Goal: Task Accomplishment & Management: Use online tool/utility

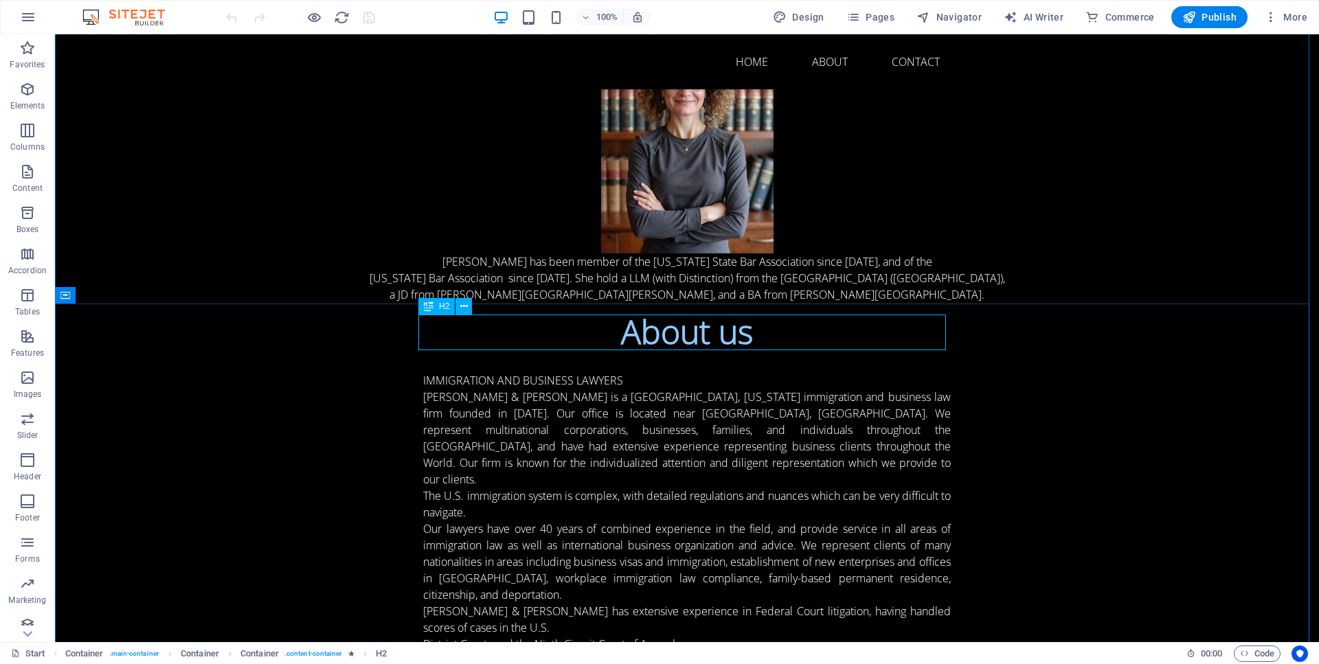
scroll to position [826, 0]
click at [460, 309] on icon at bounding box center [464, 308] width 8 height 14
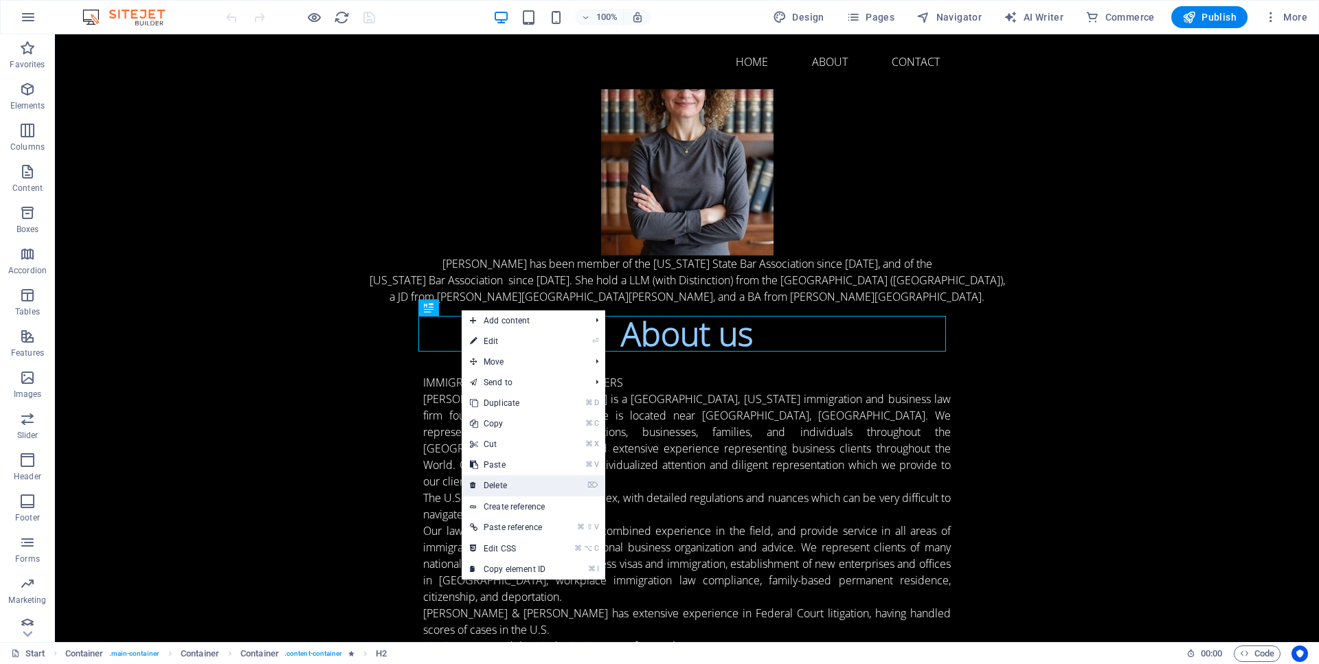
click at [508, 482] on link "⌦ Delete" at bounding box center [508, 485] width 92 height 21
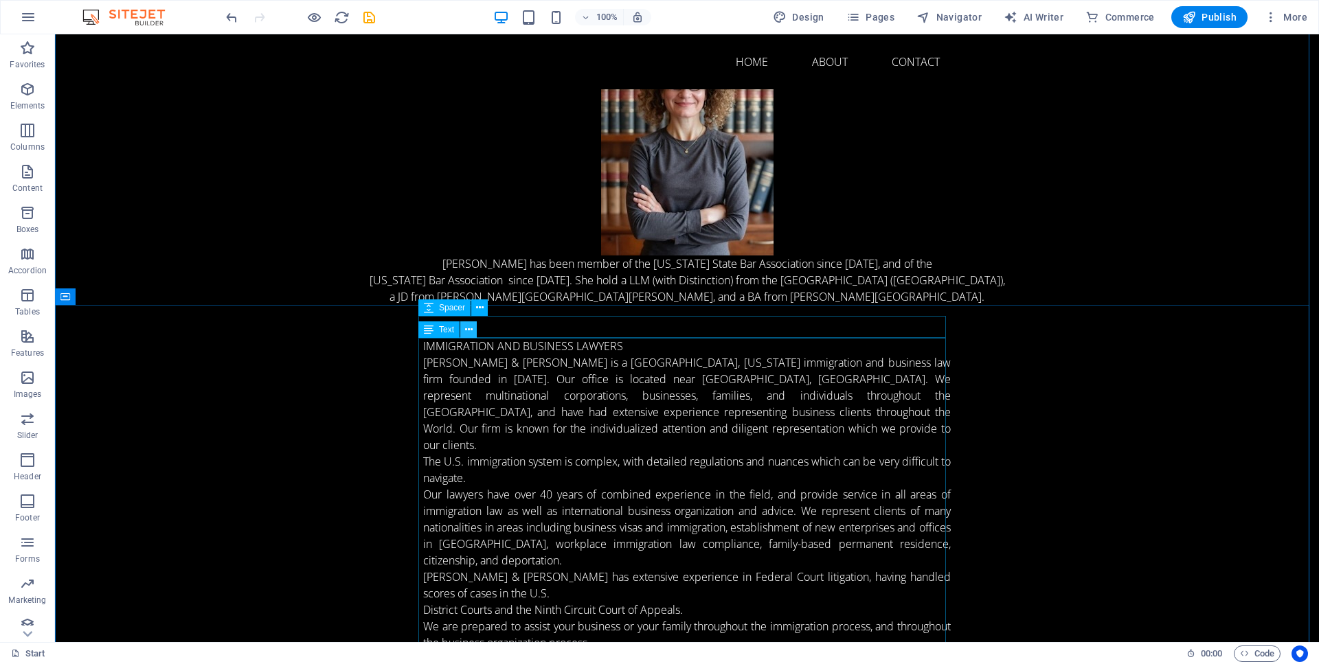
click at [468, 330] on icon at bounding box center [469, 330] width 8 height 14
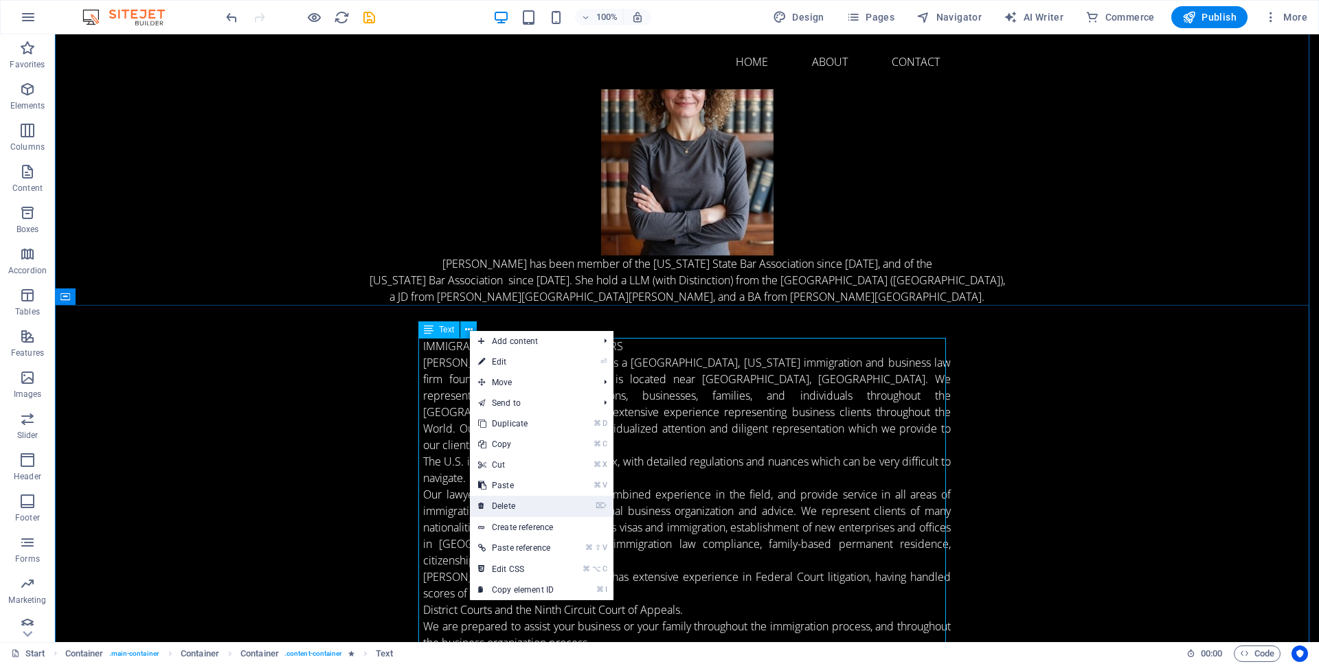
click at [509, 504] on link "⌦ Delete" at bounding box center [516, 506] width 92 height 21
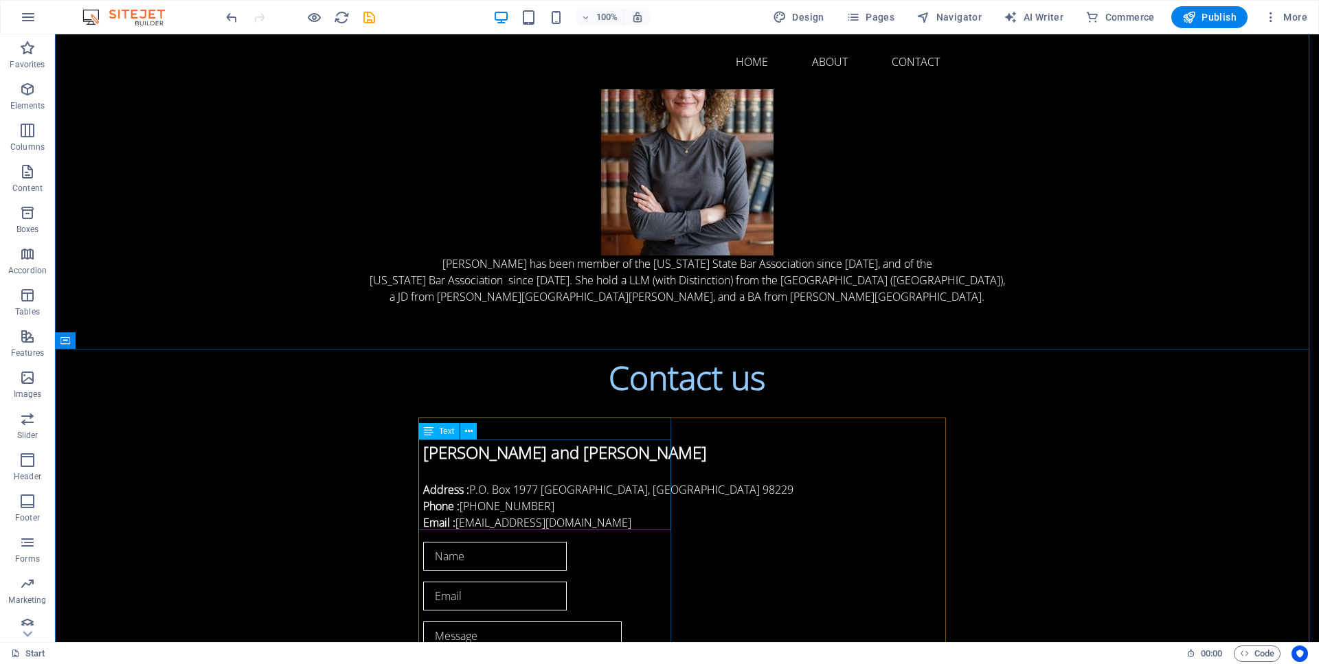
click at [625, 486] on div "Pritchett and Jacobson, PS Address : P.O. Box 1977 Bellingham, WA 98229 Phone :…" at bounding box center [686, 485] width 527 height 91
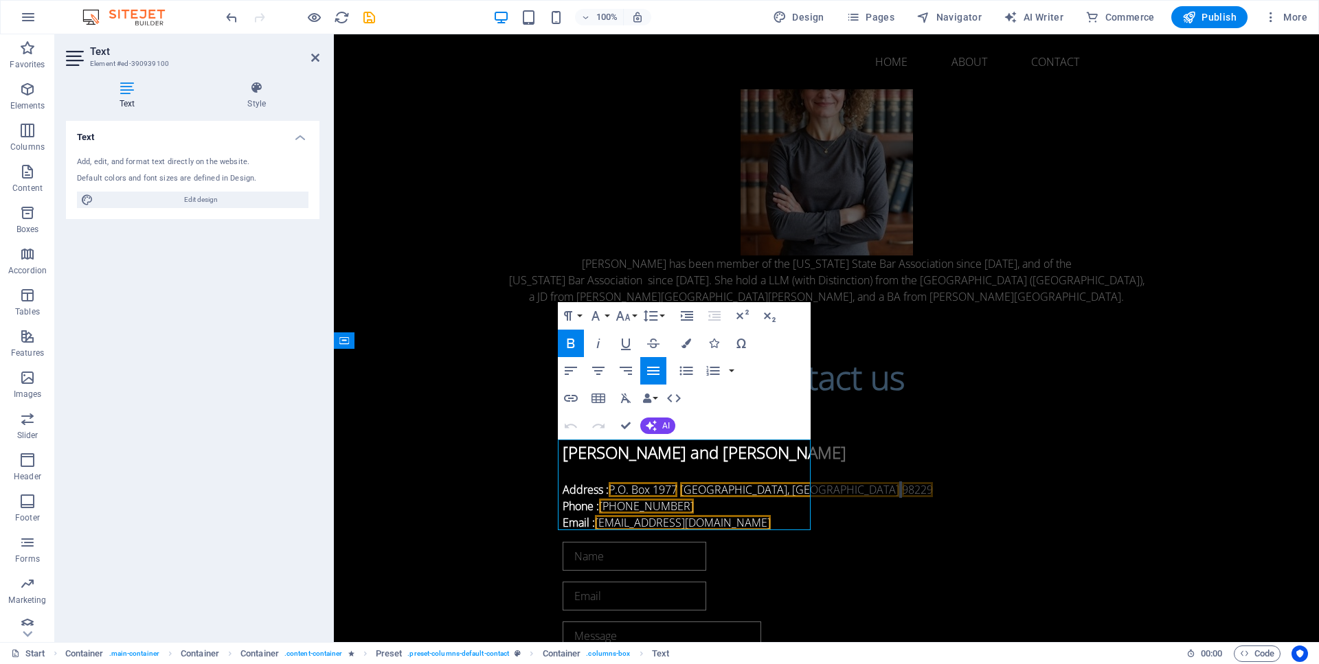
click at [902, 490] on span "98229" at bounding box center [917, 489] width 31 height 15
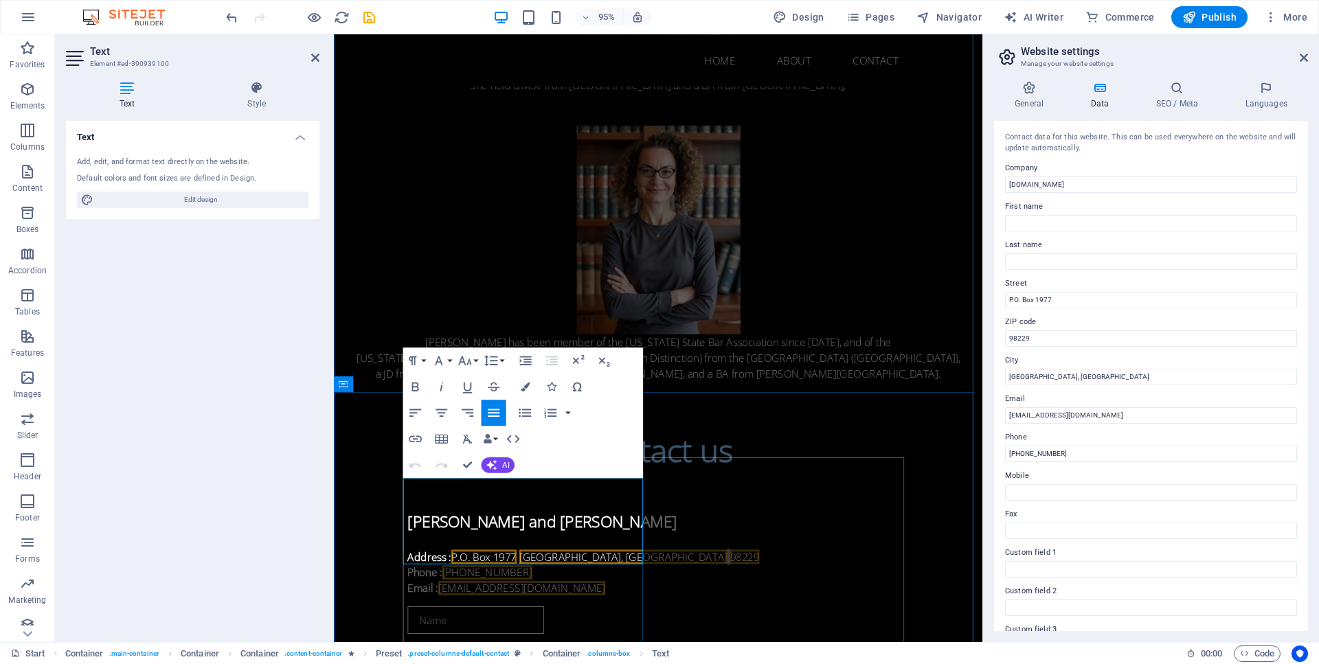
click at [645, 576] on p "Address : P.O. Box 1977 Bellingham, WA 98229" at bounding box center [674, 584] width 527 height 16
click at [751, 577] on span "98229" at bounding box center [766, 584] width 31 height 15
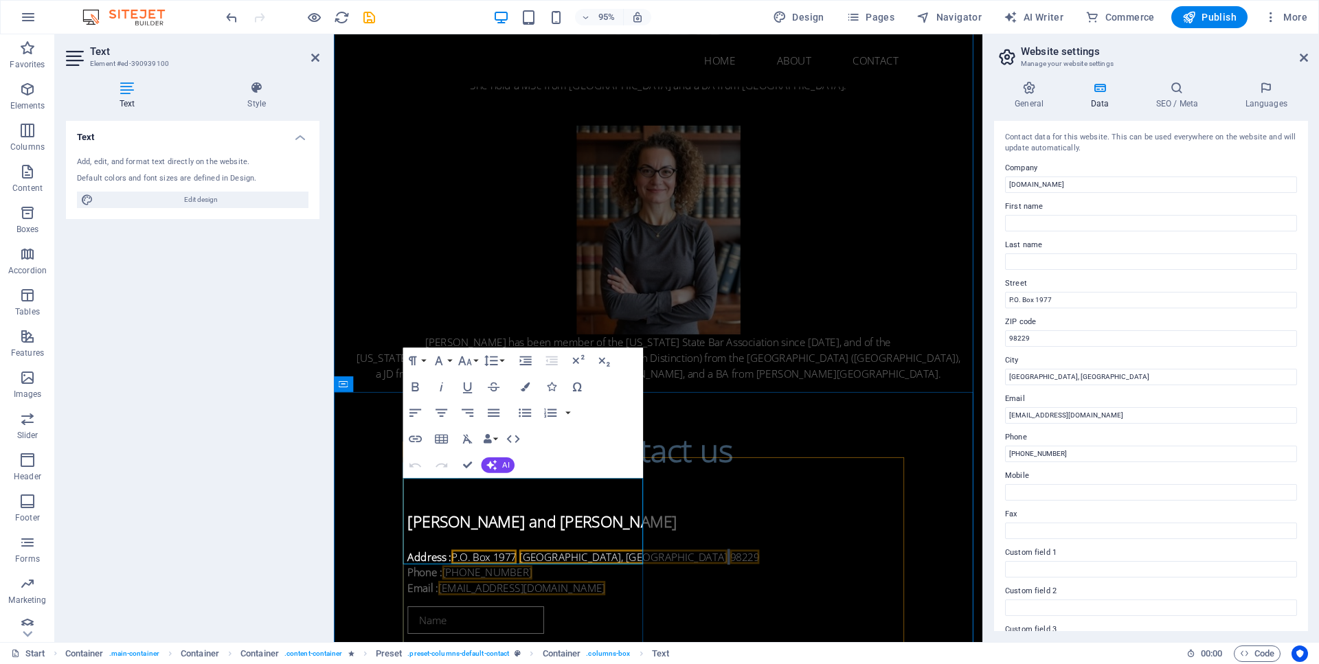
click at [751, 577] on span "98229" at bounding box center [766, 584] width 31 height 15
click at [1039, 334] on input "98229" at bounding box center [1151, 338] width 292 height 16
type input "98227"
click at [477, 624] on div "Pritchett and Jacobson, PS Address : P.O. Box 1977 Bellingham, WA 98227 Phone :…" at bounding box center [674, 569] width 527 height 113
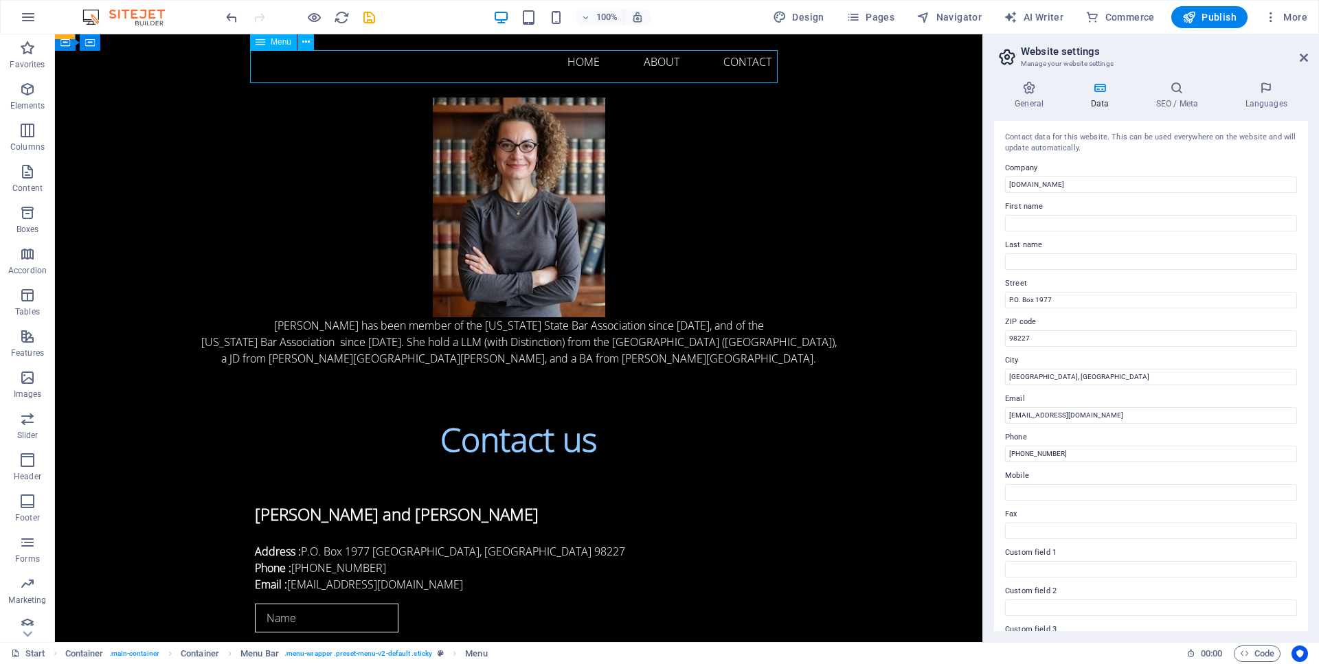
scroll to position [820, 0]
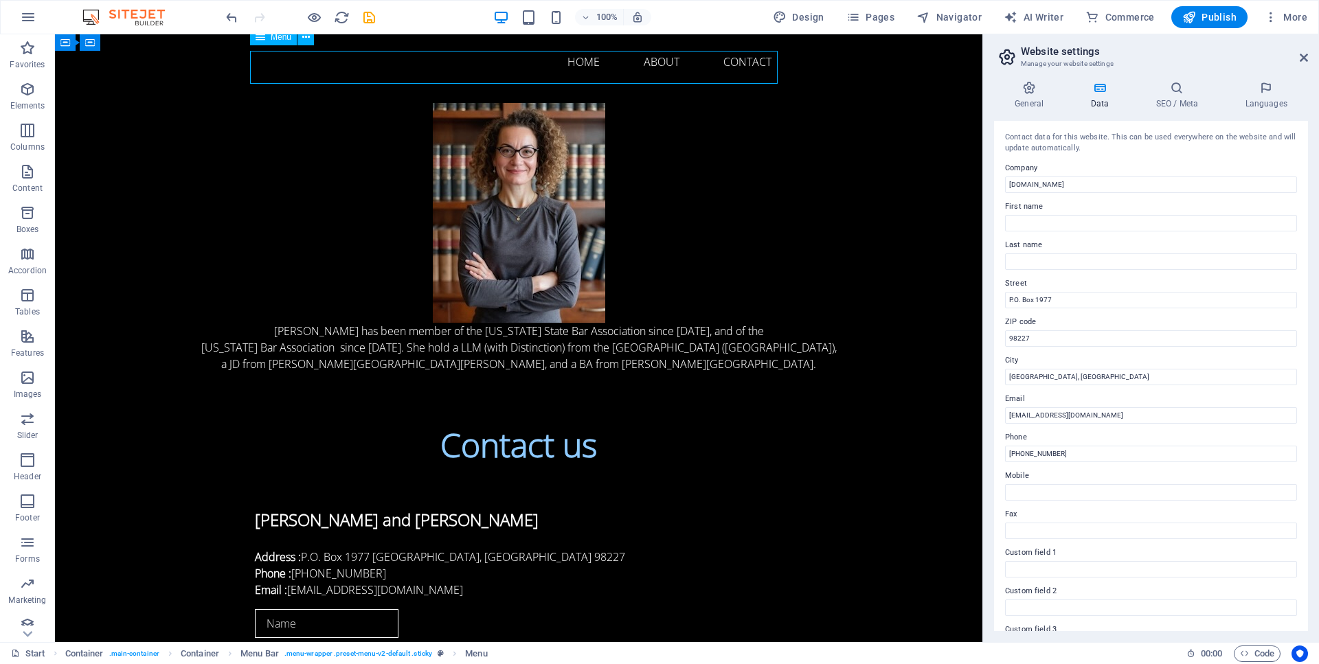
click at [657, 63] on nav "Home About Contact" at bounding box center [518, 61] width 527 height 33
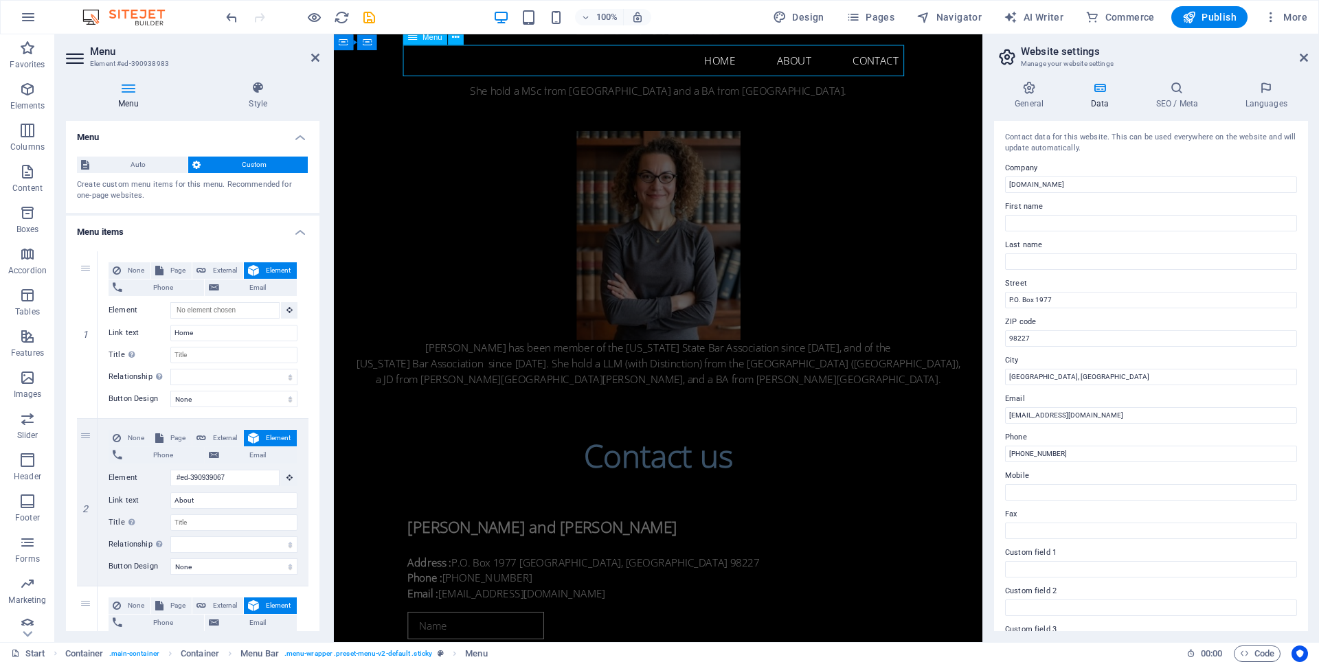
scroll to position [816, 0]
click at [828, 65] on nav "Home About Contact" at bounding box center [674, 61] width 527 height 33
click at [808, 63] on nav "Home About Contact" at bounding box center [674, 61] width 527 height 33
click at [457, 36] on icon at bounding box center [455, 37] width 7 height 14
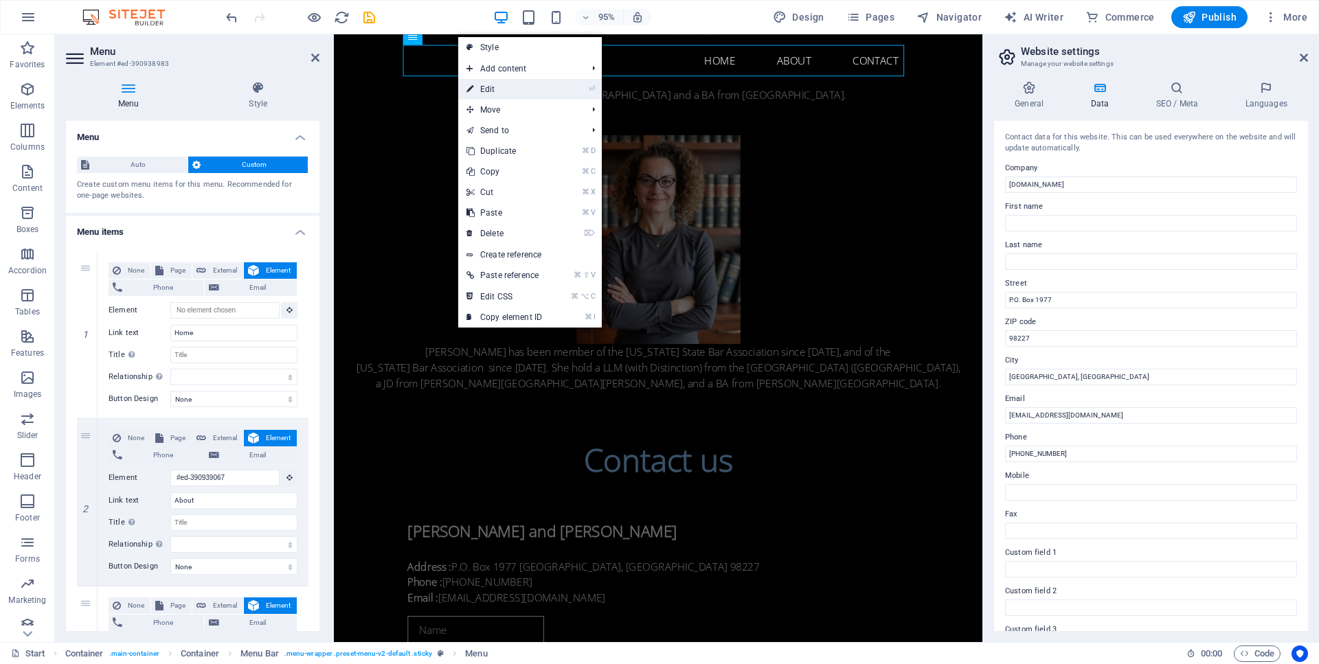
click at [478, 91] on link "⏎ Edit" at bounding box center [504, 89] width 92 height 21
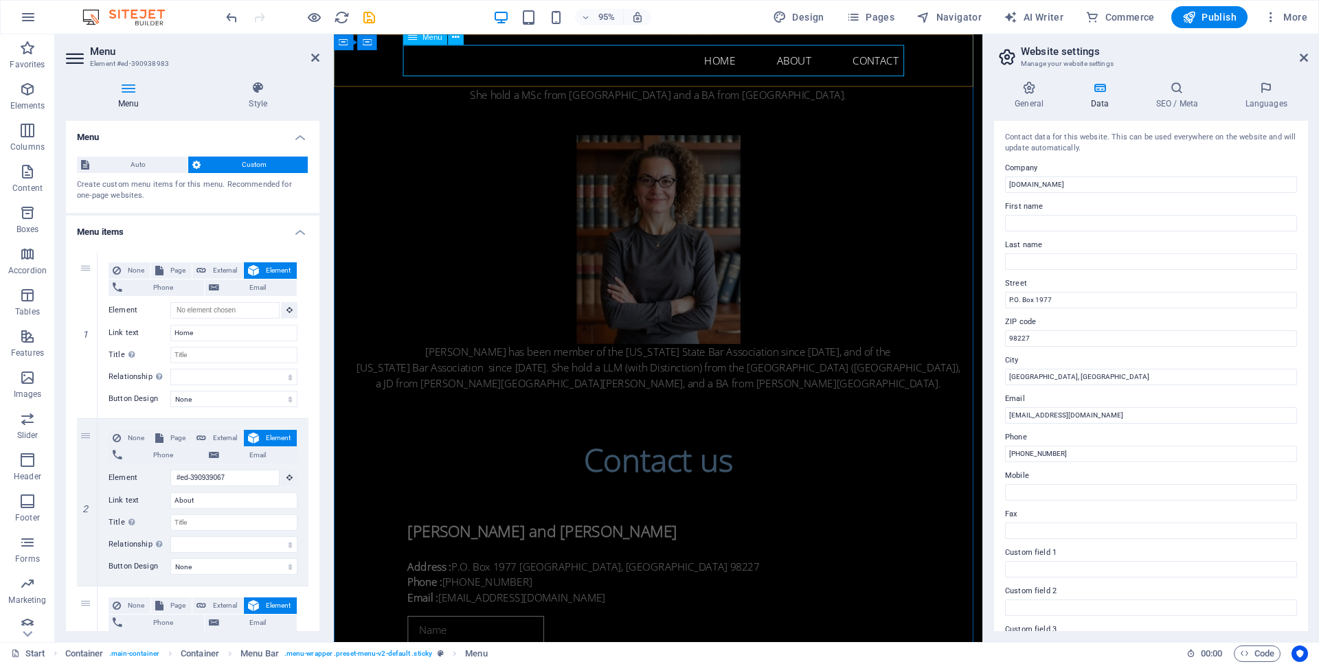
click at [856, 65] on nav "Home About Contact" at bounding box center [674, 61] width 527 height 33
click at [839, 61] on nav "Home About Contact" at bounding box center [674, 61] width 527 height 33
click at [824, 67] on nav "Home About Contact" at bounding box center [674, 61] width 527 height 33
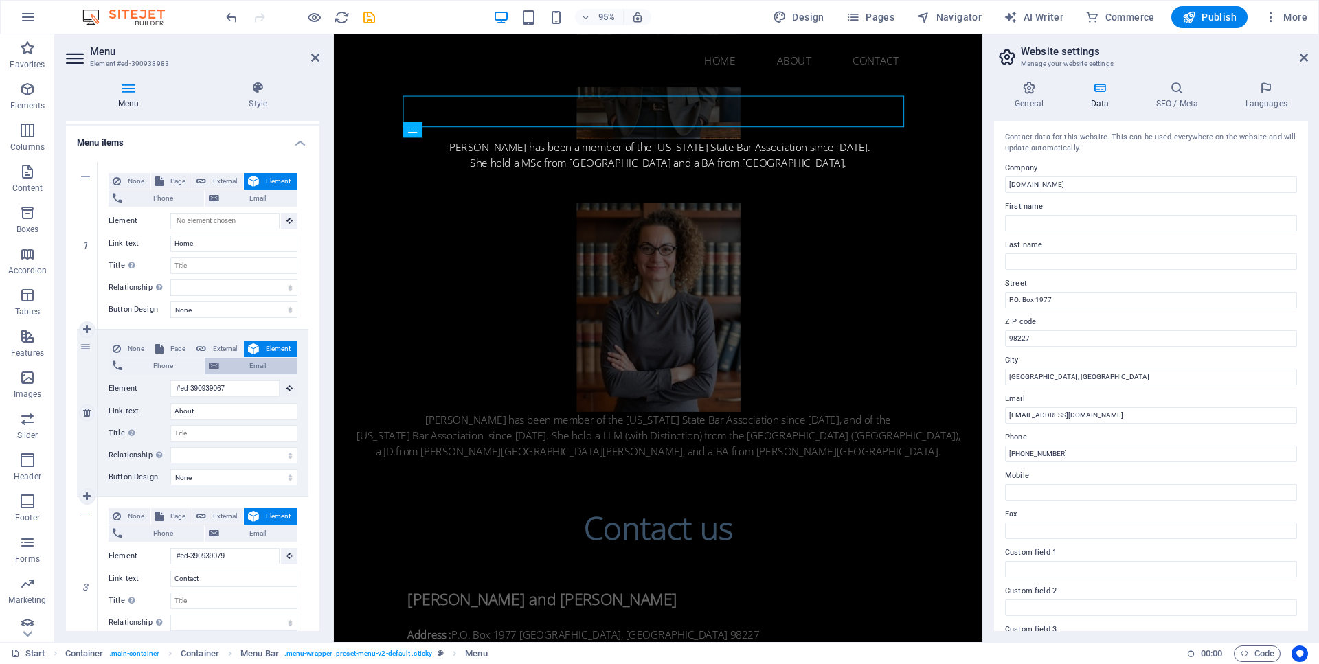
scroll to position [683, 0]
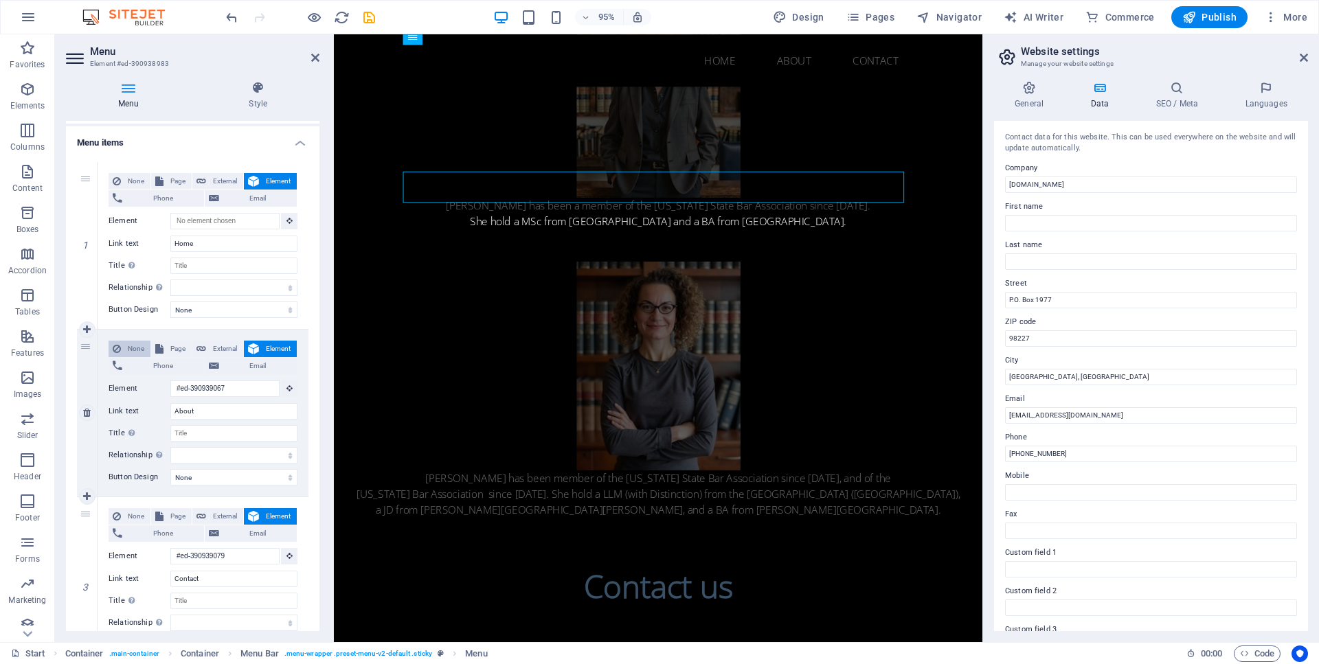
click at [134, 348] on span "None" at bounding box center [135, 349] width 21 height 16
select select
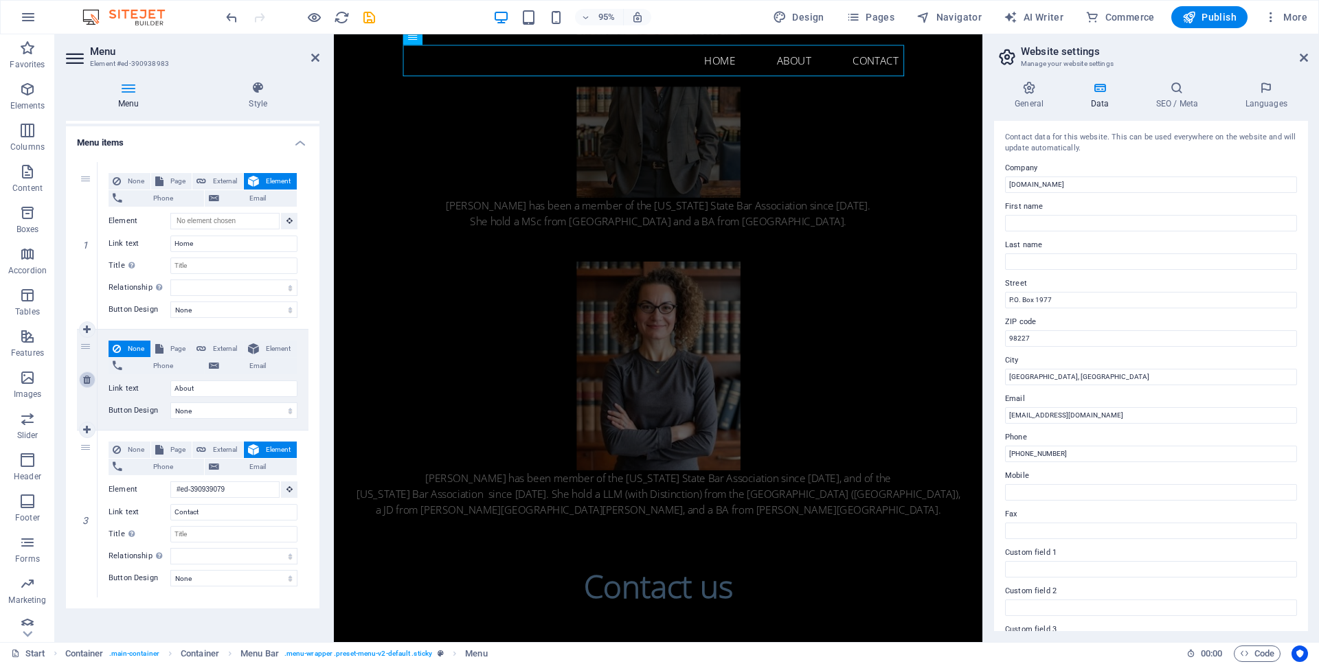
click at [89, 380] on icon at bounding box center [87, 380] width 8 height 10
select select
type input "#ed-390939079"
type input "Contact"
select select
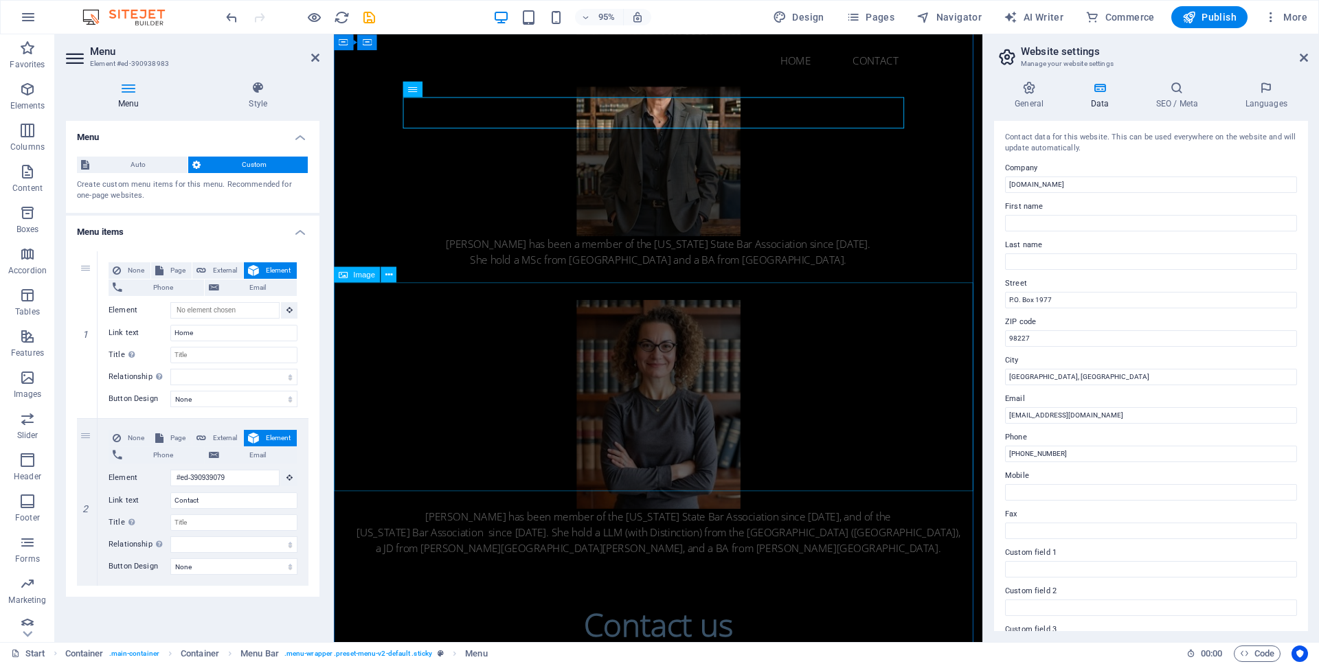
scroll to position [628, 0]
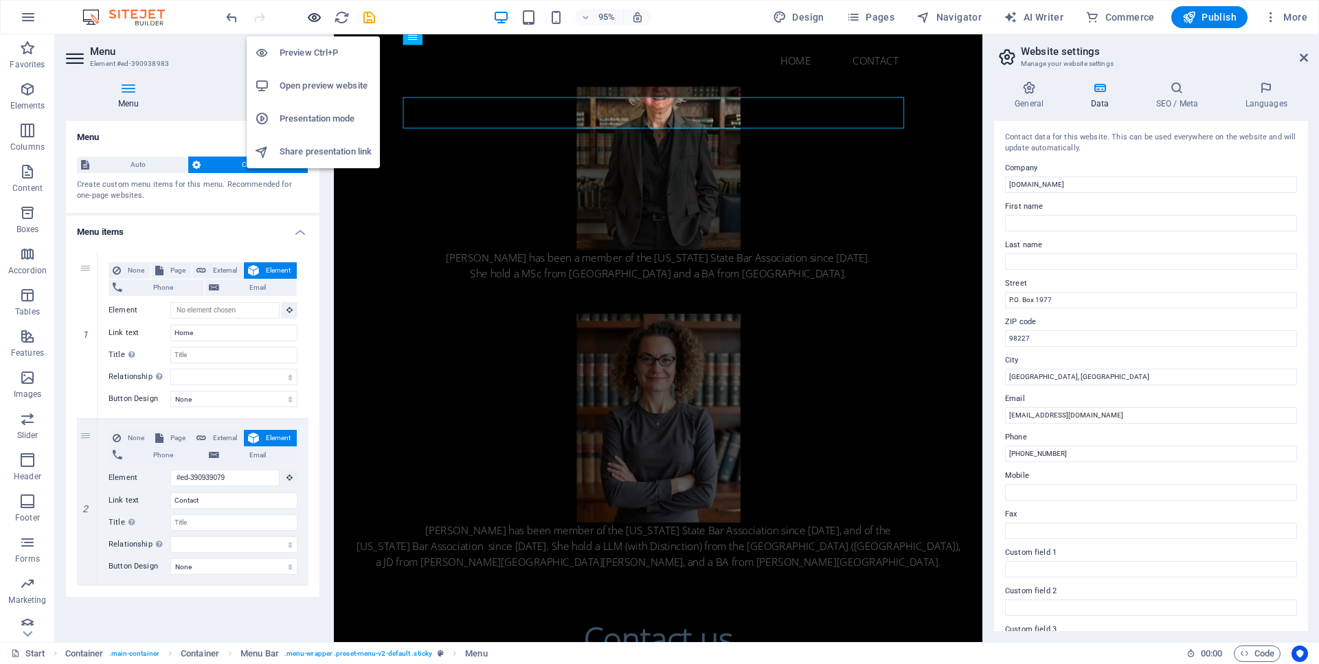
click at [316, 20] on icon "button" at bounding box center [314, 18] width 16 height 16
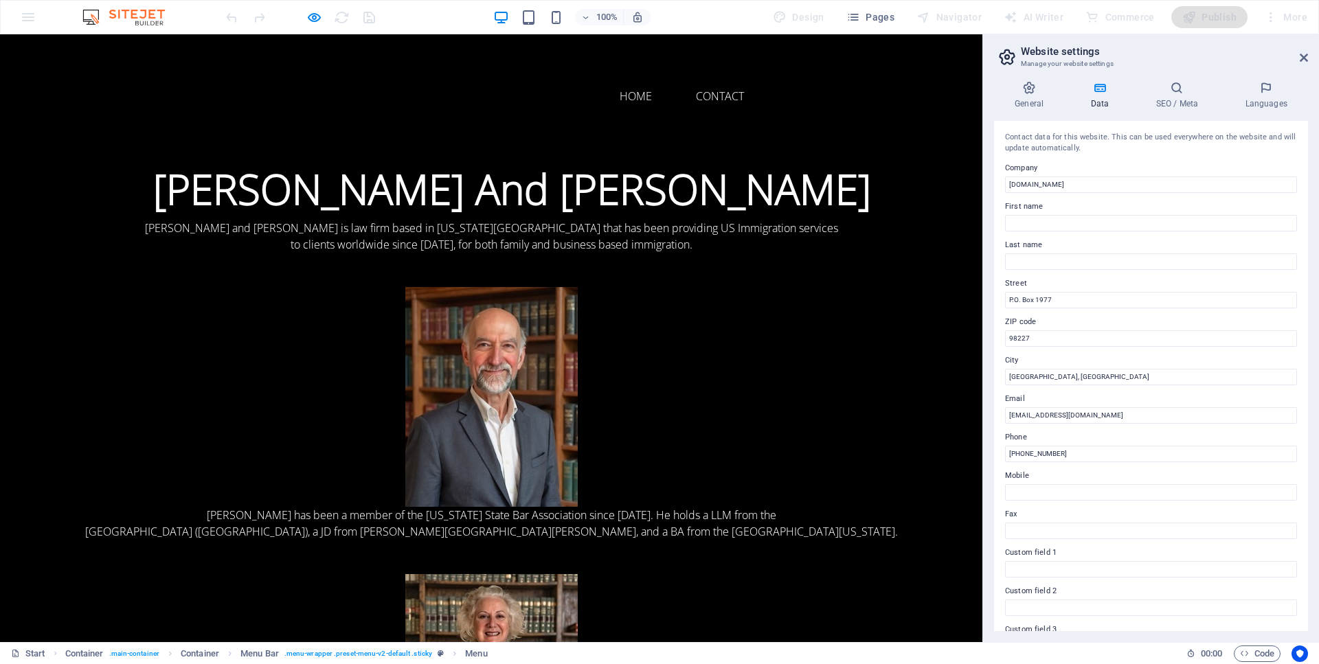
scroll to position [0, 0]
click at [722, 94] on link "Contact" at bounding box center [720, 96] width 70 height 33
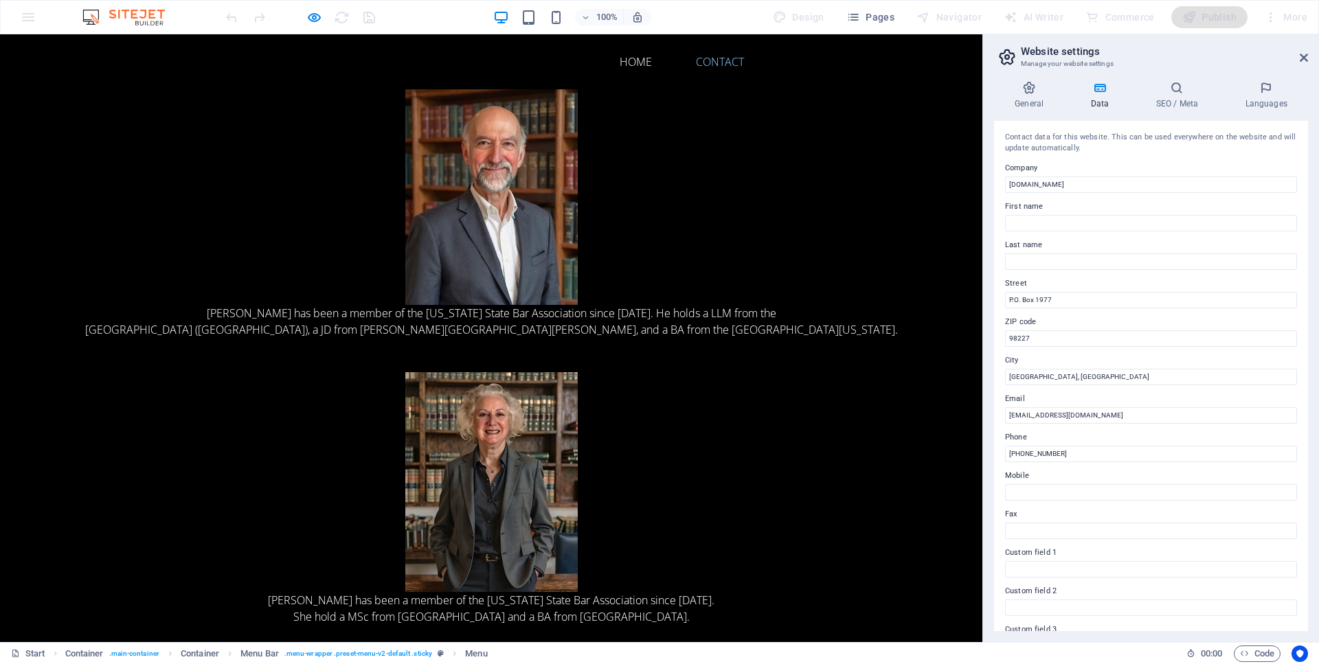
scroll to position [194, 0]
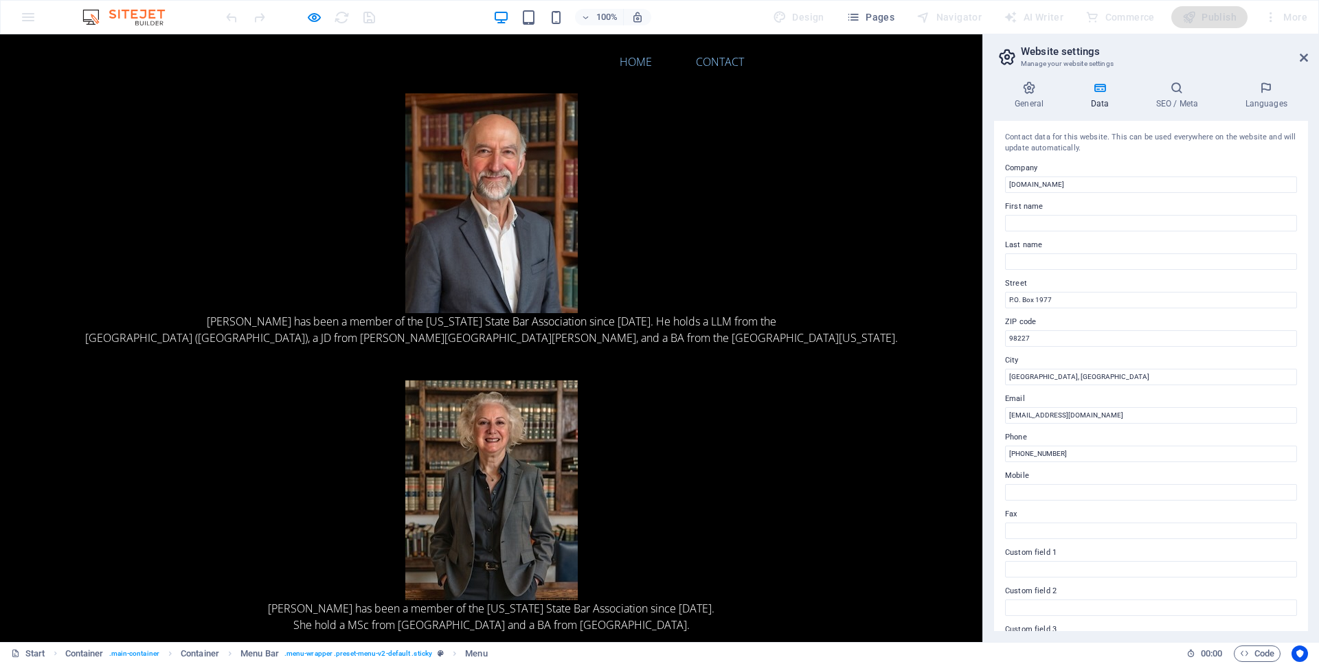
click at [635, 66] on link "Home" at bounding box center [636, 61] width 54 height 33
click at [633, 65] on link "Home" at bounding box center [636, 61] width 54 height 33
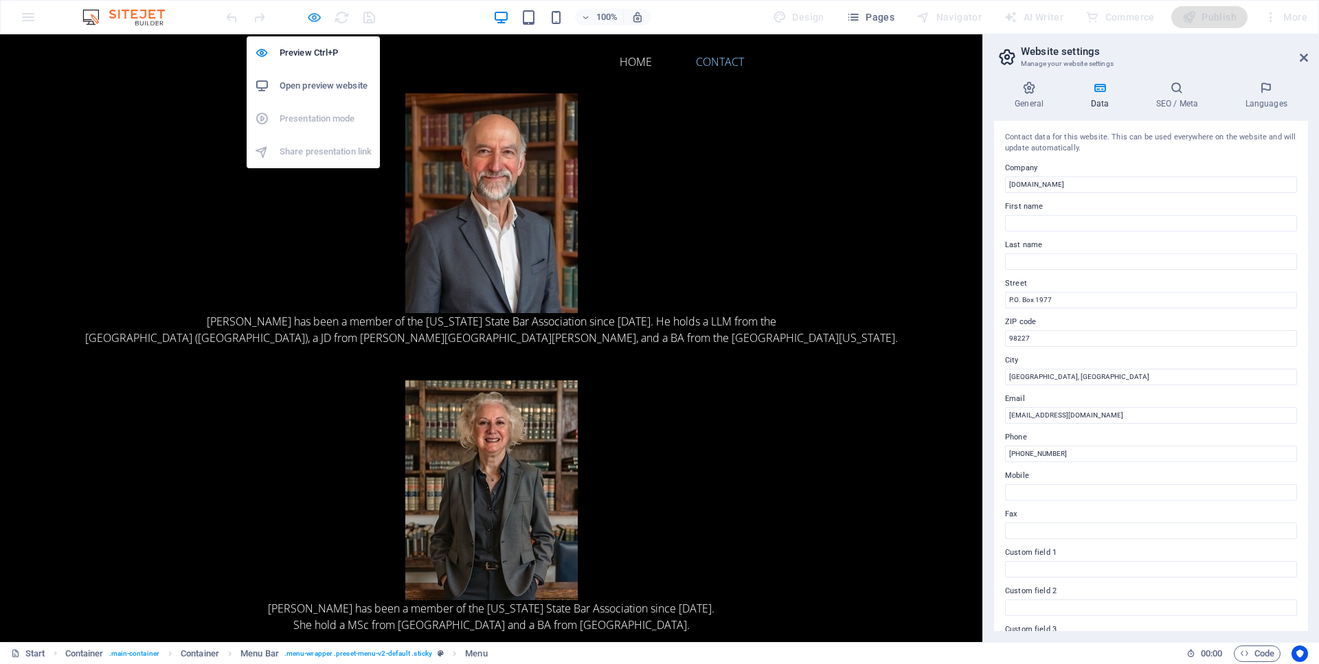
click at [314, 16] on icon "button" at bounding box center [314, 18] width 16 height 16
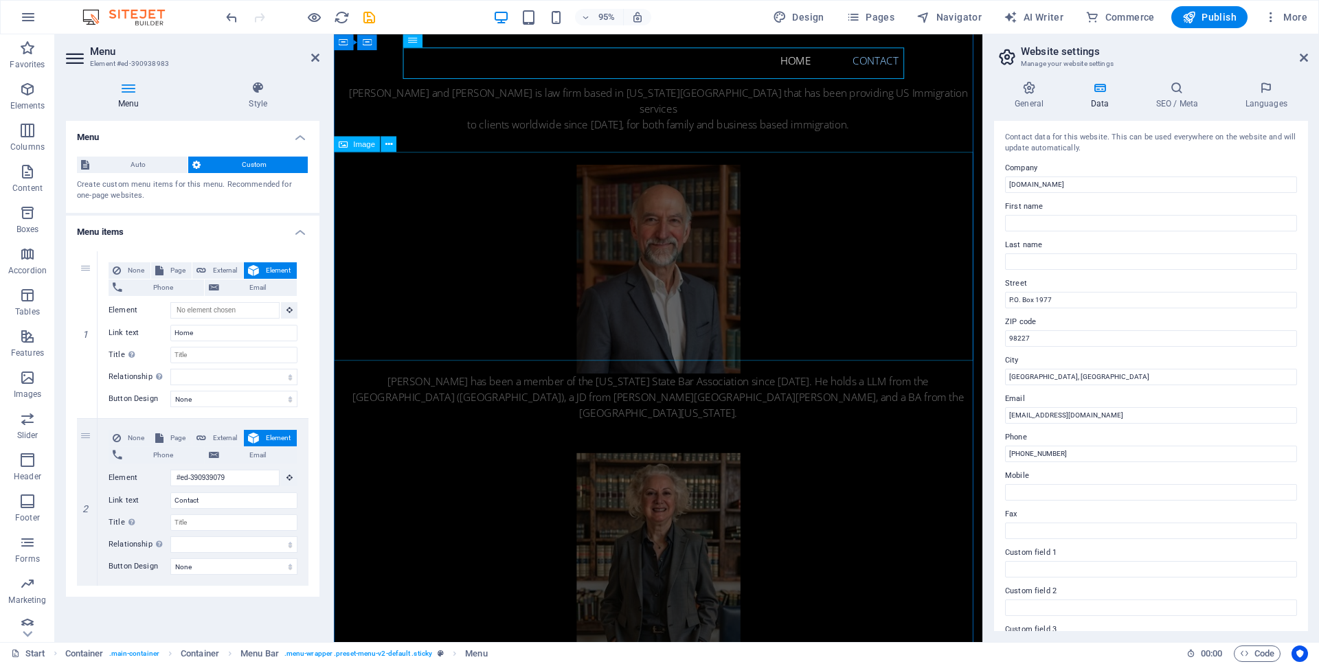
scroll to position [0, 0]
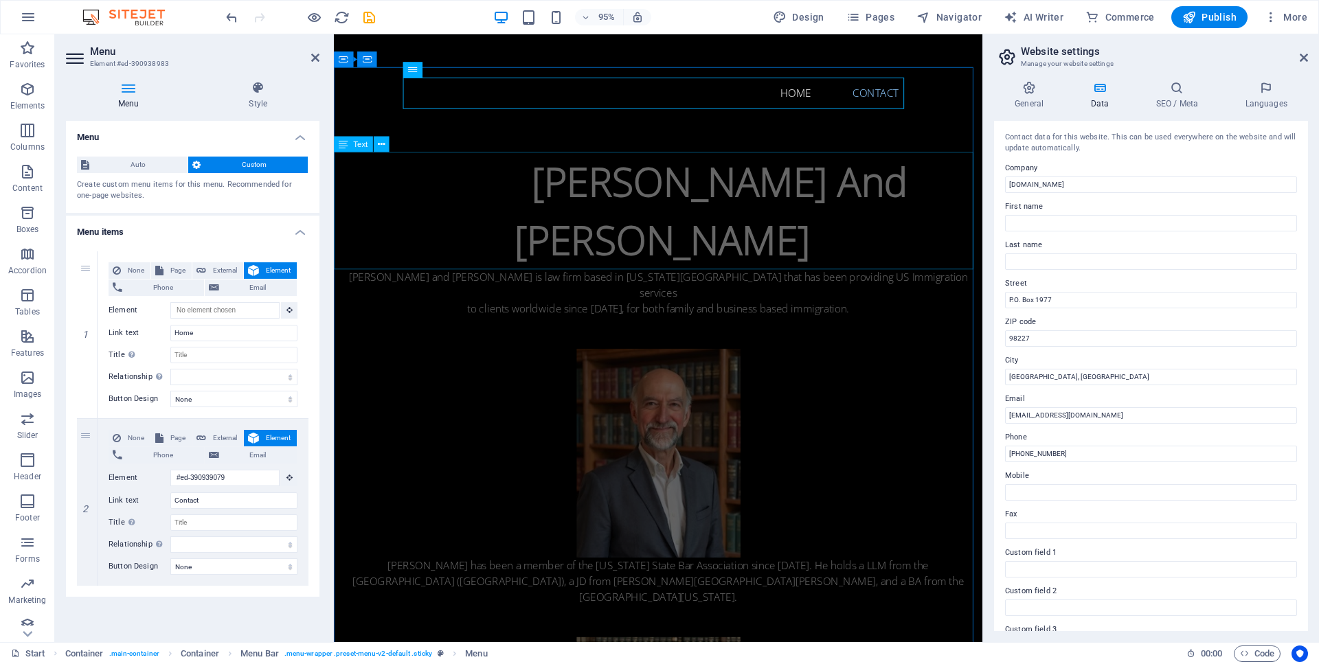
click at [566, 203] on div "[PERSON_NAME] And [PERSON_NAME]" at bounding box center [675, 220] width 683 height 124
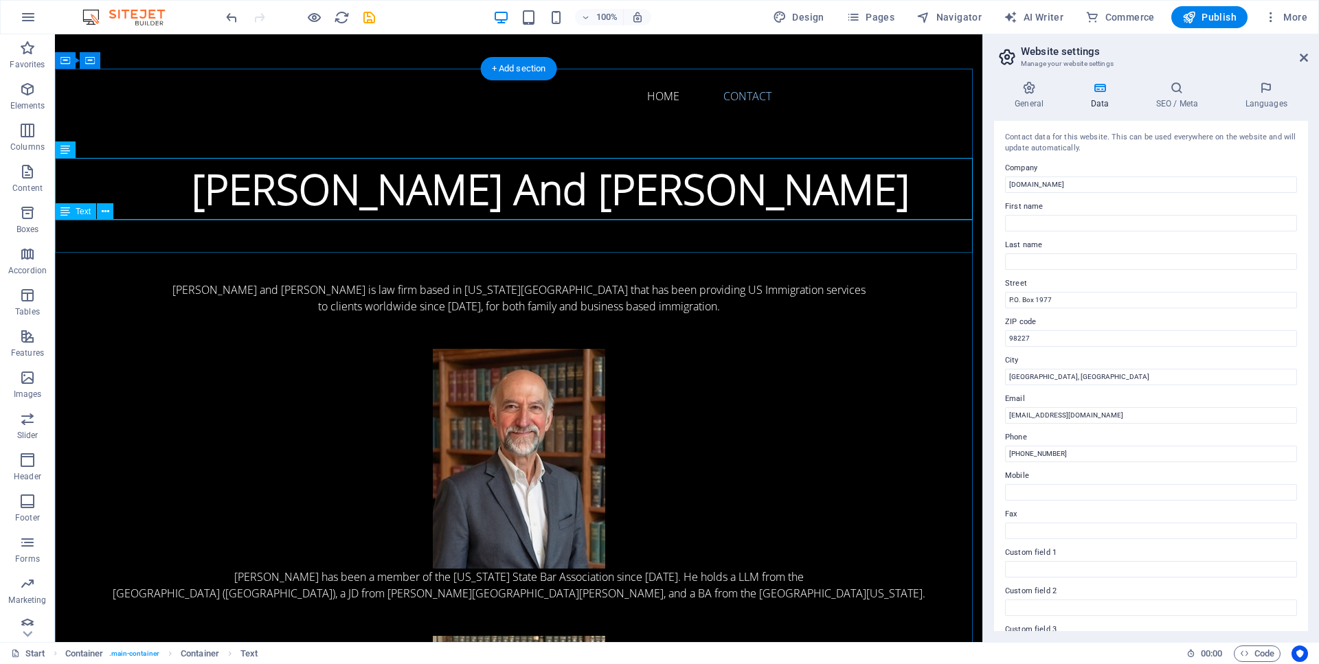
click at [394, 282] on div "Pritchett and Jacobson, PS is law firm based in Washington State that has been …" at bounding box center [518, 298] width 927 height 33
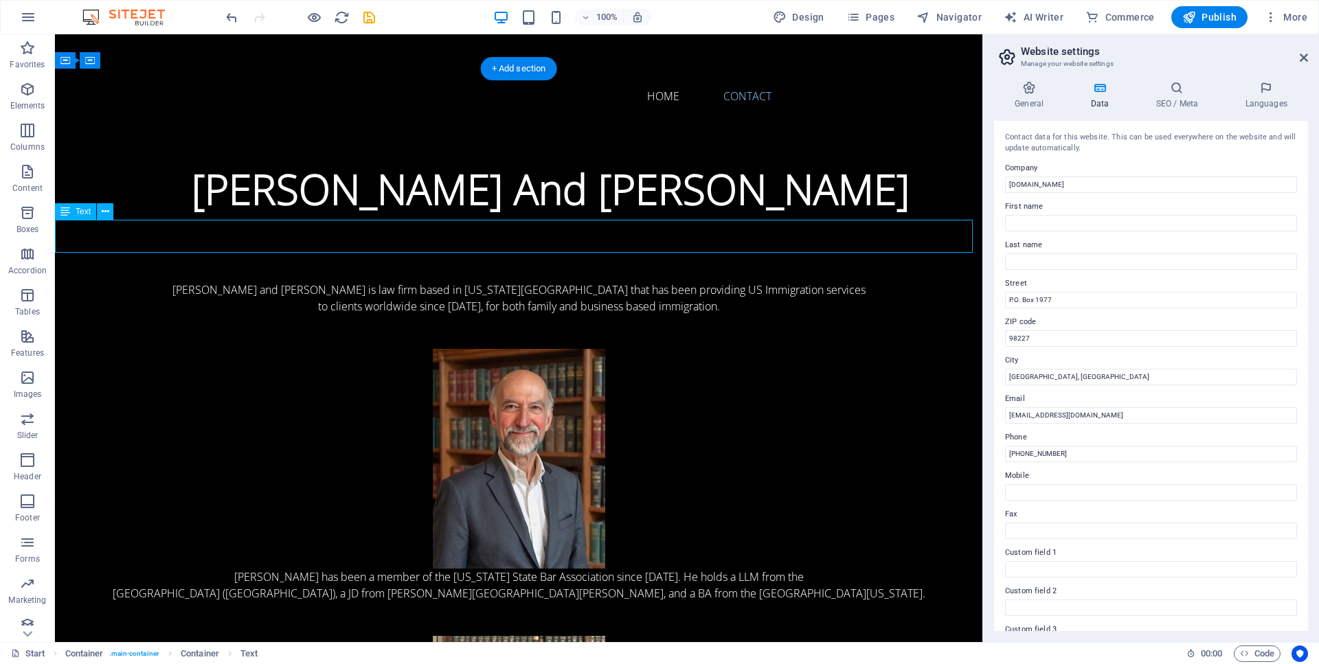
click at [394, 282] on div "Pritchett and Jacobson, PS is law firm based in Washington State that has been …" at bounding box center [518, 298] width 927 height 33
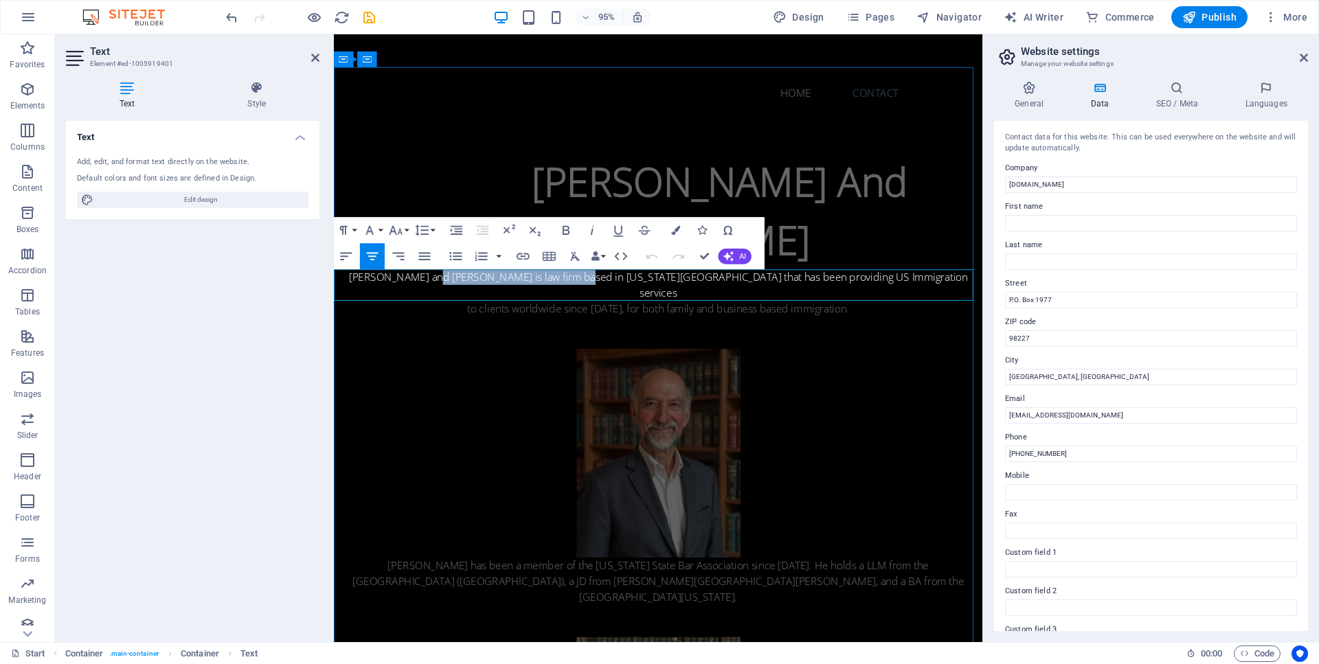
drag, startPoint x: 550, startPoint y: 291, endPoint x: 411, endPoint y: 286, distance: 139.5
click at [411, 286] on p "Pritchett and Jacobson, PS is law firm based in Washington State that has been …" at bounding box center [675, 298] width 683 height 33
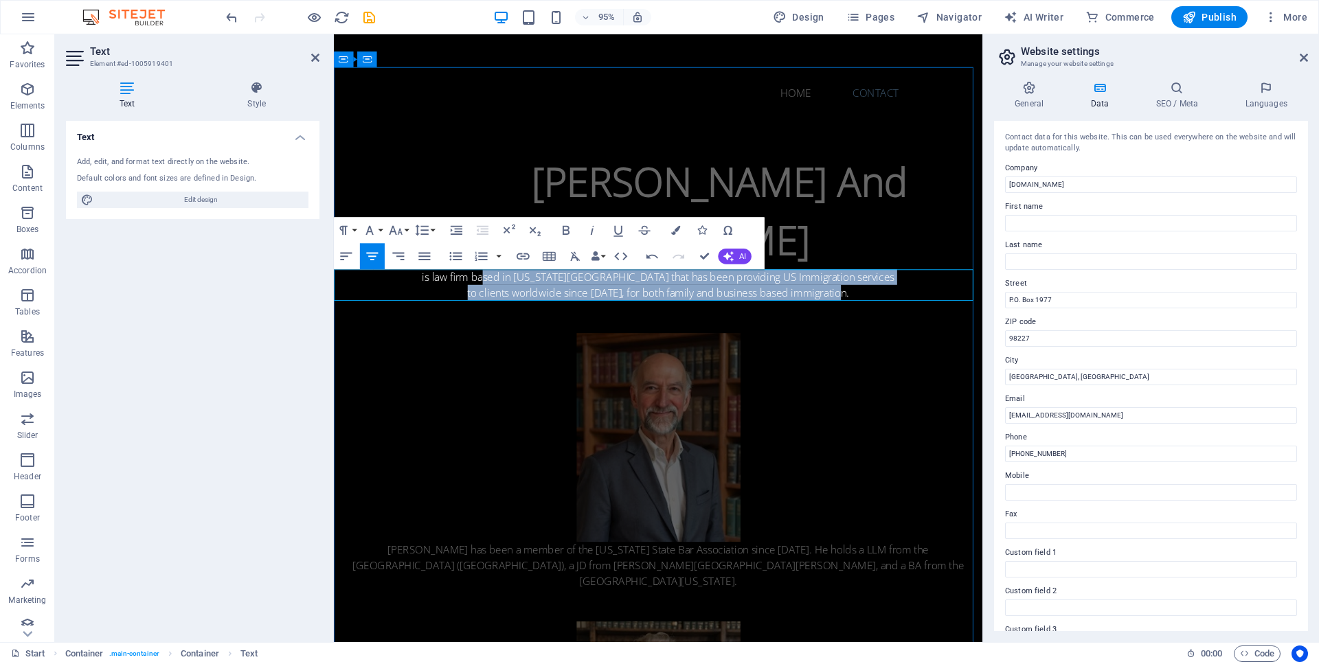
drag, startPoint x: 473, startPoint y: 292, endPoint x: 934, endPoint y: 304, distance: 461.7
click at [934, 304] on div "is law firm based in Washington State that has been providing US Immigration se…" at bounding box center [675, 298] width 683 height 33
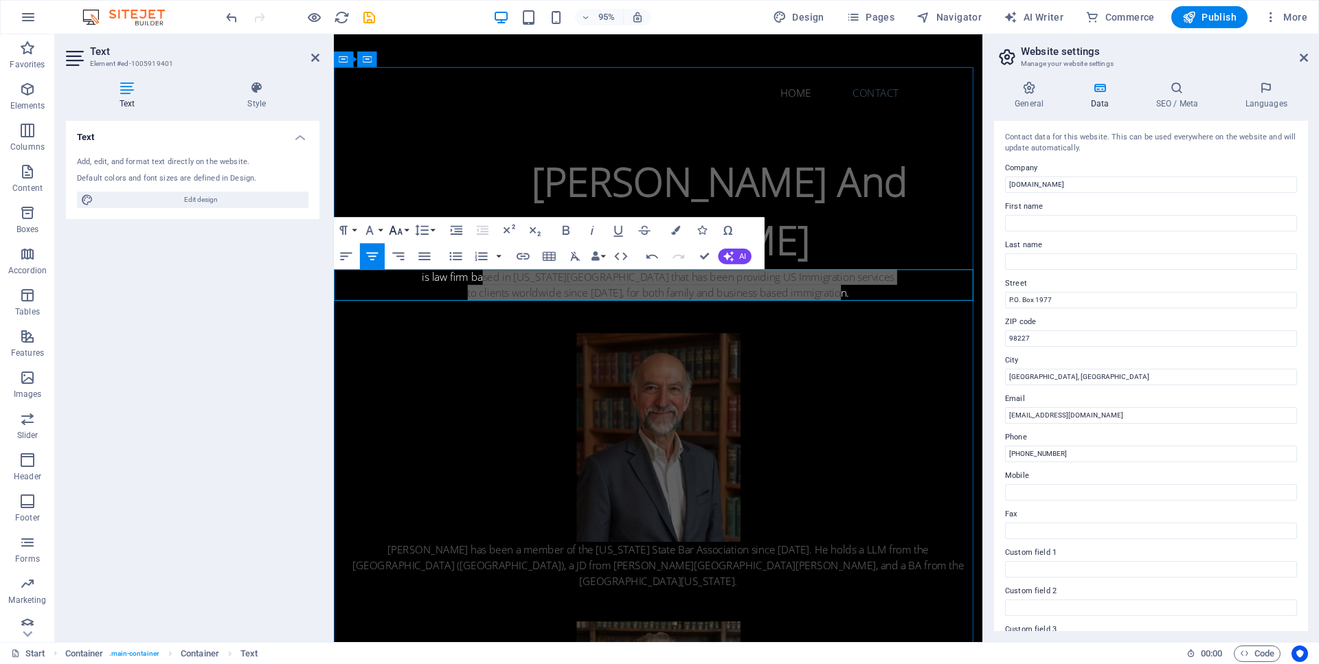
click at [395, 229] on icon "button" at bounding box center [396, 231] width 16 height 16
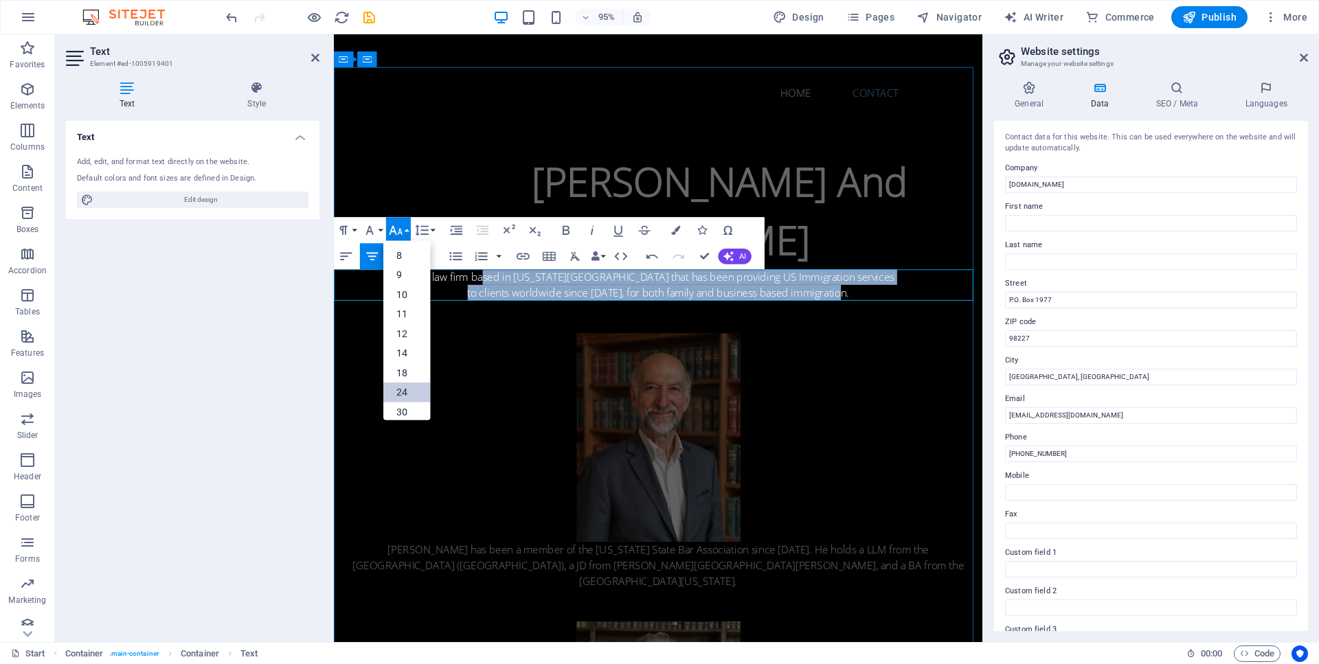
click at [411, 399] on link "24" at bounding box center [406, 393] width 47 height 20
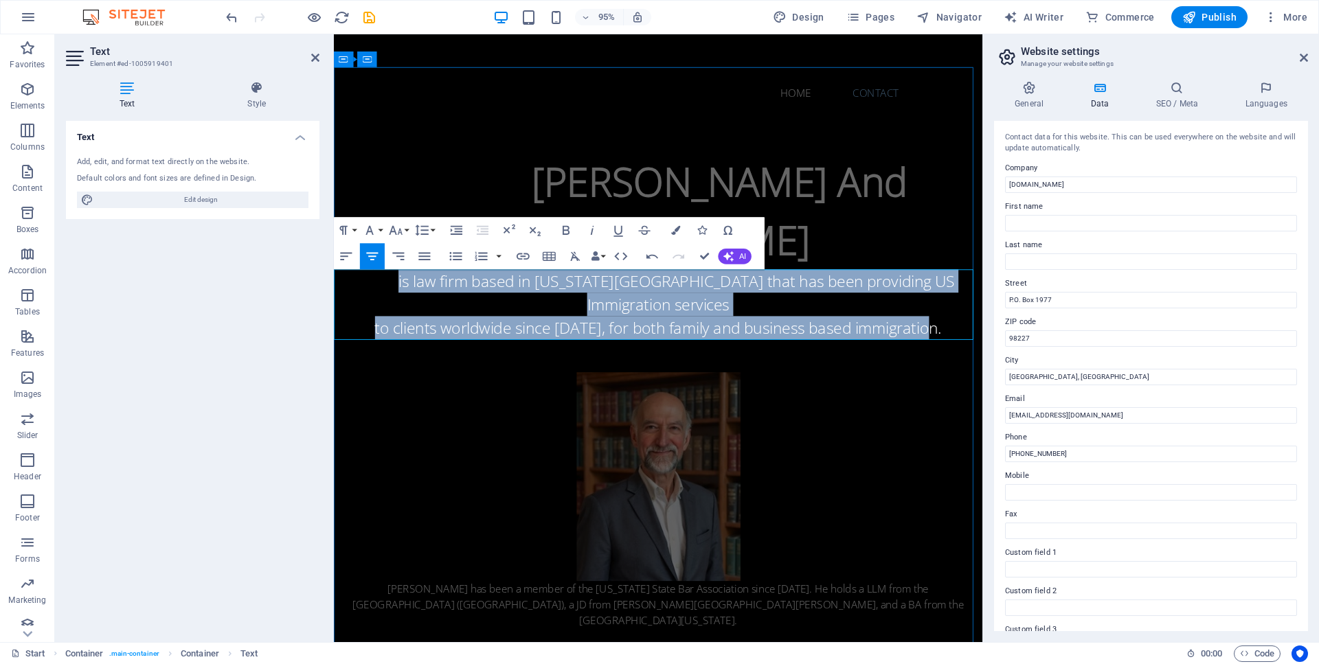
click at [639, 322] on span "is law firm based in Washington State that has been providing US Immigration se…" at bounding box center [694, 305] width 585 height 47
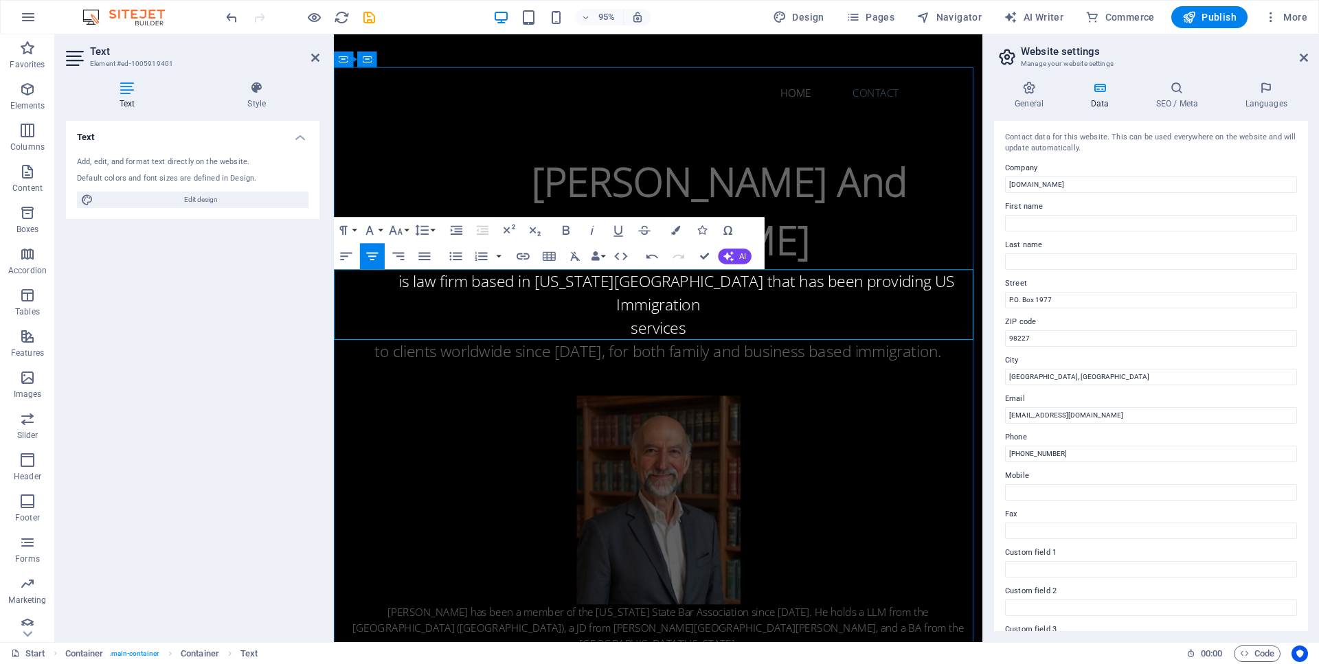
click at [988, 297] on p "is law firm based in [US_STATE][GEOGRAPHIC_DATA] that has been providing US Imm…" at bounding box center [675, 306] width 683 height 49
click at [372, 356] on p "to clients worldwide since 2001, for both family and business based immigration." at bounding box center [675, 368] width 683 height 25
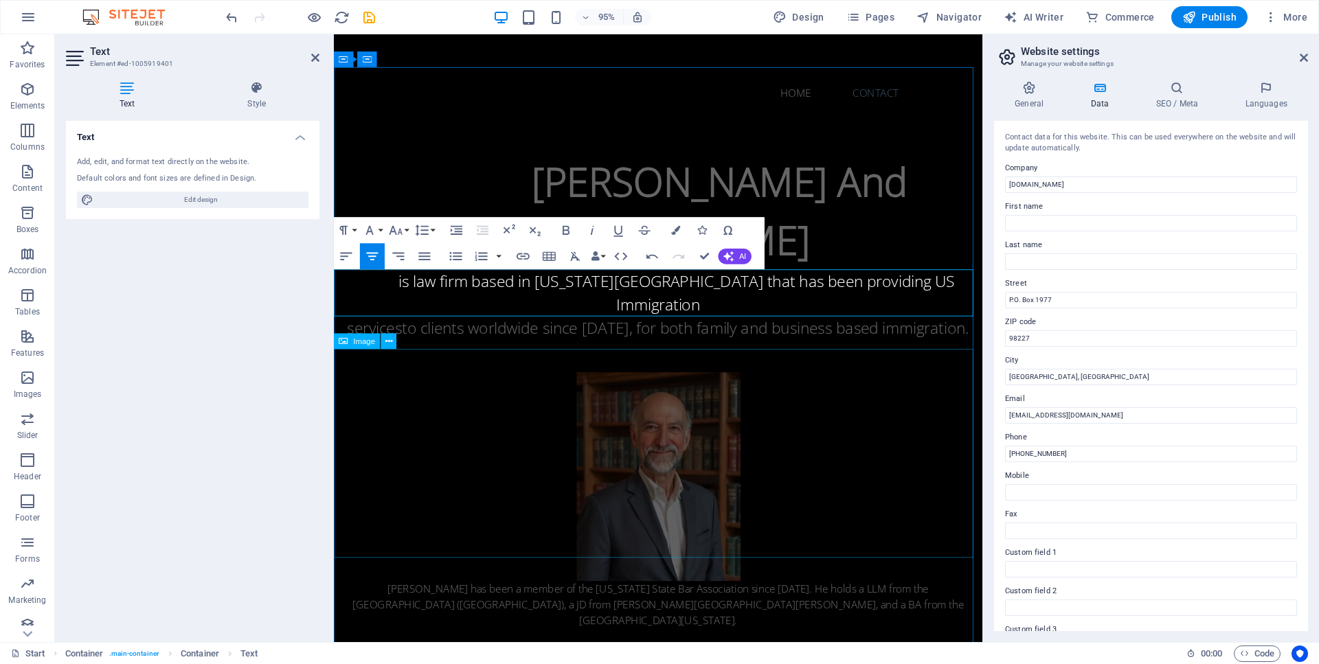
click at [883, 458] on figure at bounding box center [675, 500] width 683 height 220
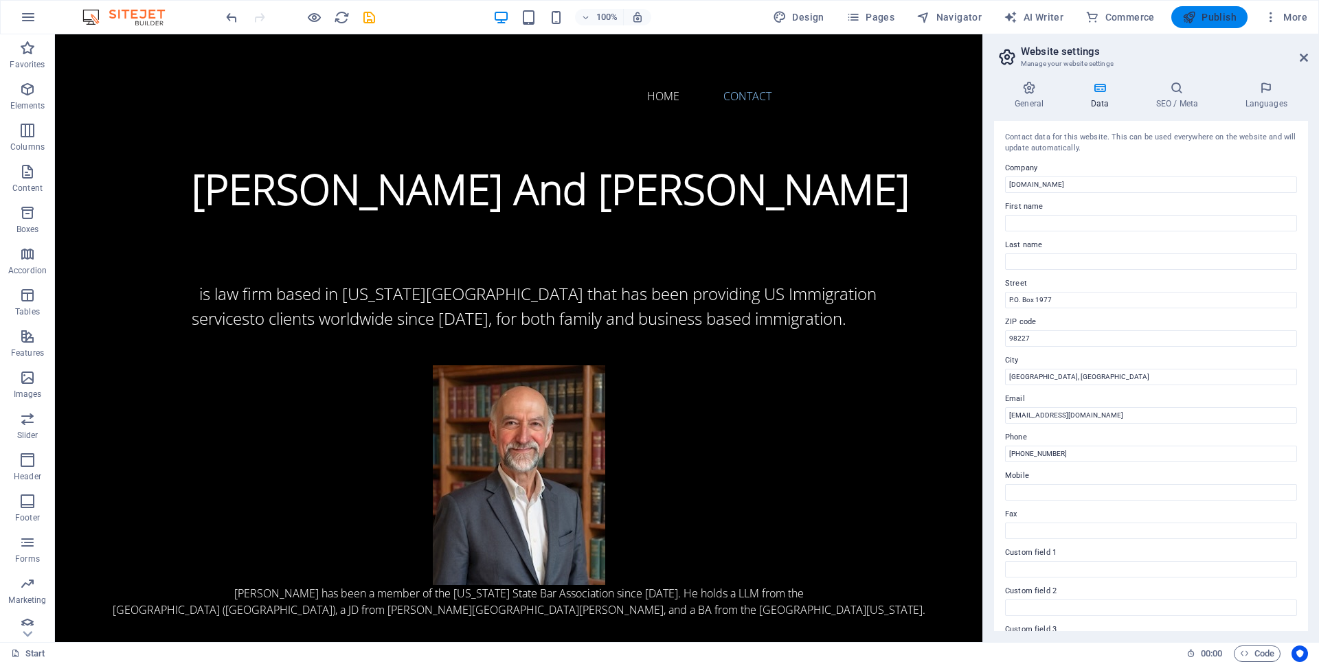
click at [1206, 18] on span "Publish" at bounding box center [1209, 17] width 54 height 14
checkbox input "false"
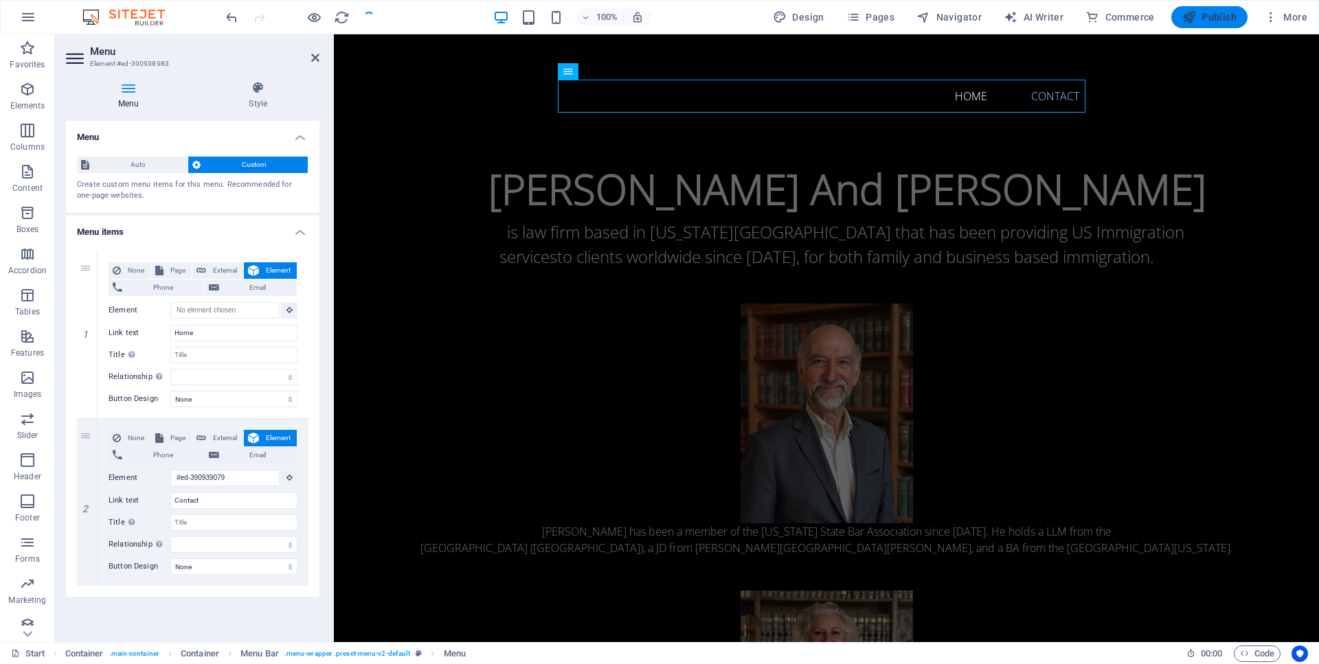
click at [1206, 18] on span "Publish" at bounding box center [1209, 17] width 54 height 14
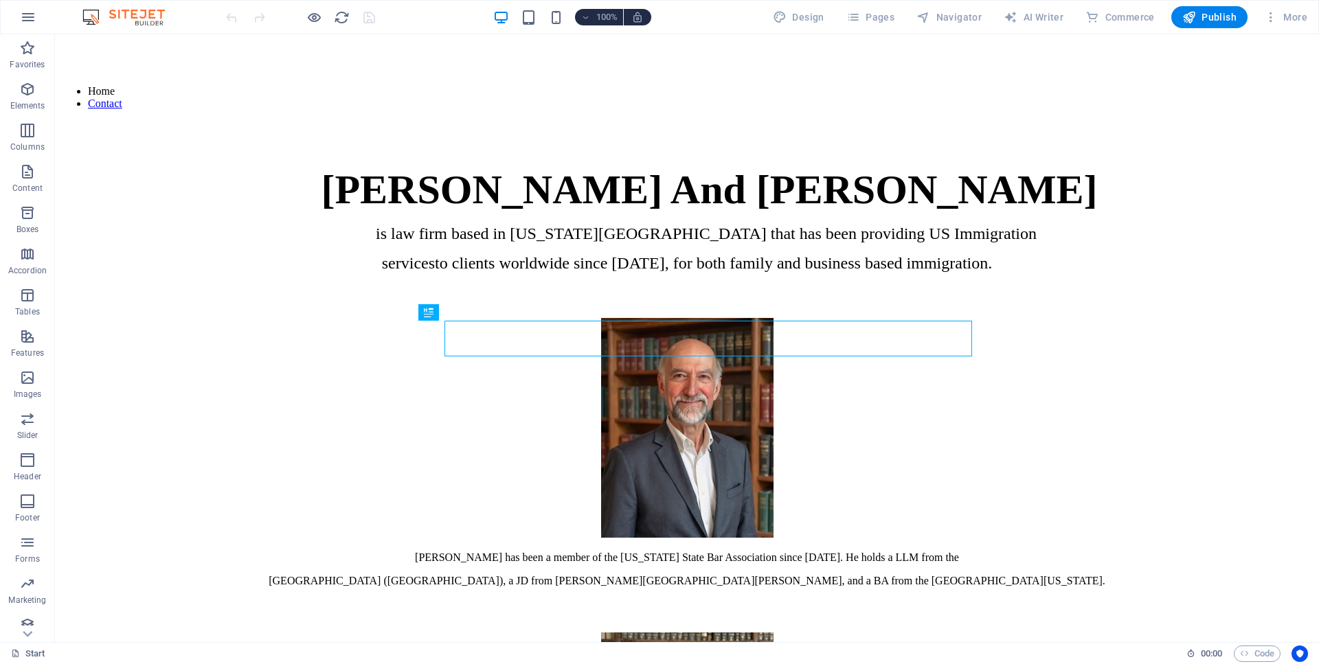
scroll to position [888, 0]
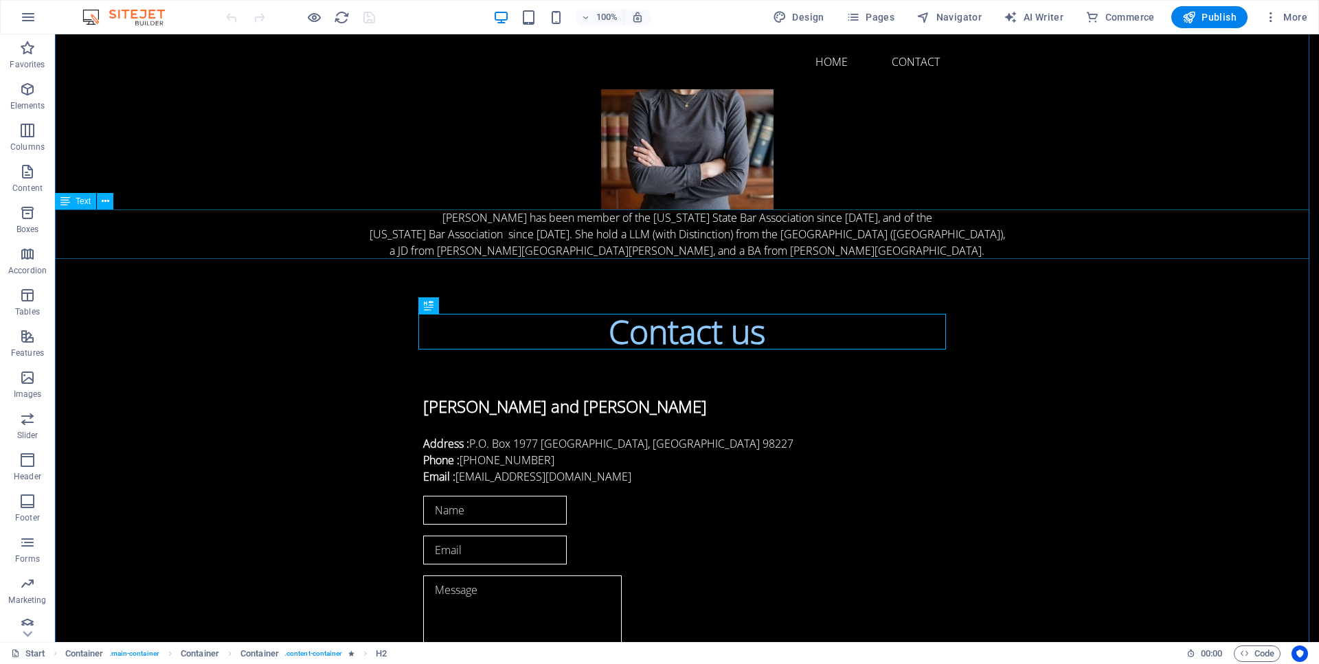
click at [868, 216] on div "Arundel Pritchett has been member of the Washington State Bar Association since…" at bounding box center [687, 233] width 1264 height 49
click at [869, 215] on div "Arundel Pritchett has been member of the Washington State Bar Association since…" at bounding box center [687, 233] width 1264 height 49
click at [868, 219] on div "Arundel Pritchett has been member of the Washington State Bar Association since…" at bounding box center [687, 233] width 1264 height 49
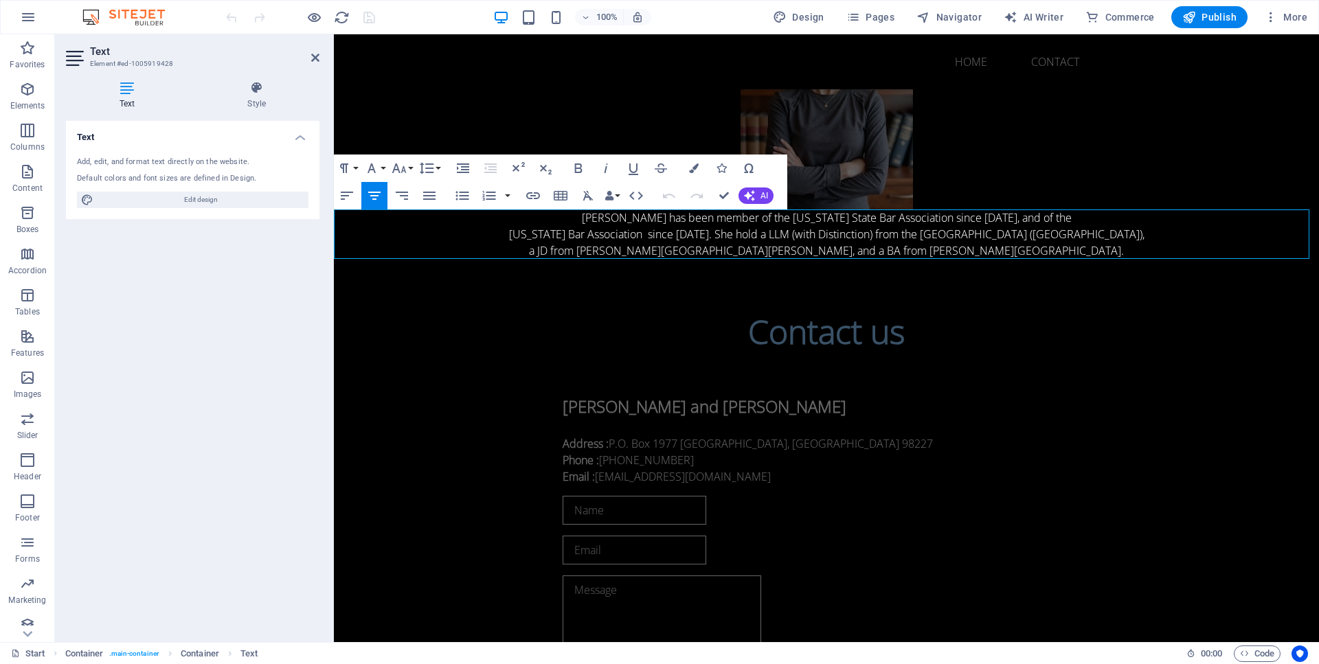
click at [1012, 218] on p "[PERSON_NAME] has been member of the [US_STATE] State Bar Association since [DA…" at bounding box center [826, 217] width 985 height 16
drag, startPoint x: 1011, startPoint y: 218, endPoint x: 1021, endPoint y: 230, distance: 15.1
click at [1011, 218] on p "[PERSON_NAME] has been member of the [US_STATE] State Bar Association since [DA…" at bounding box center [826, 217] width 985 height 16
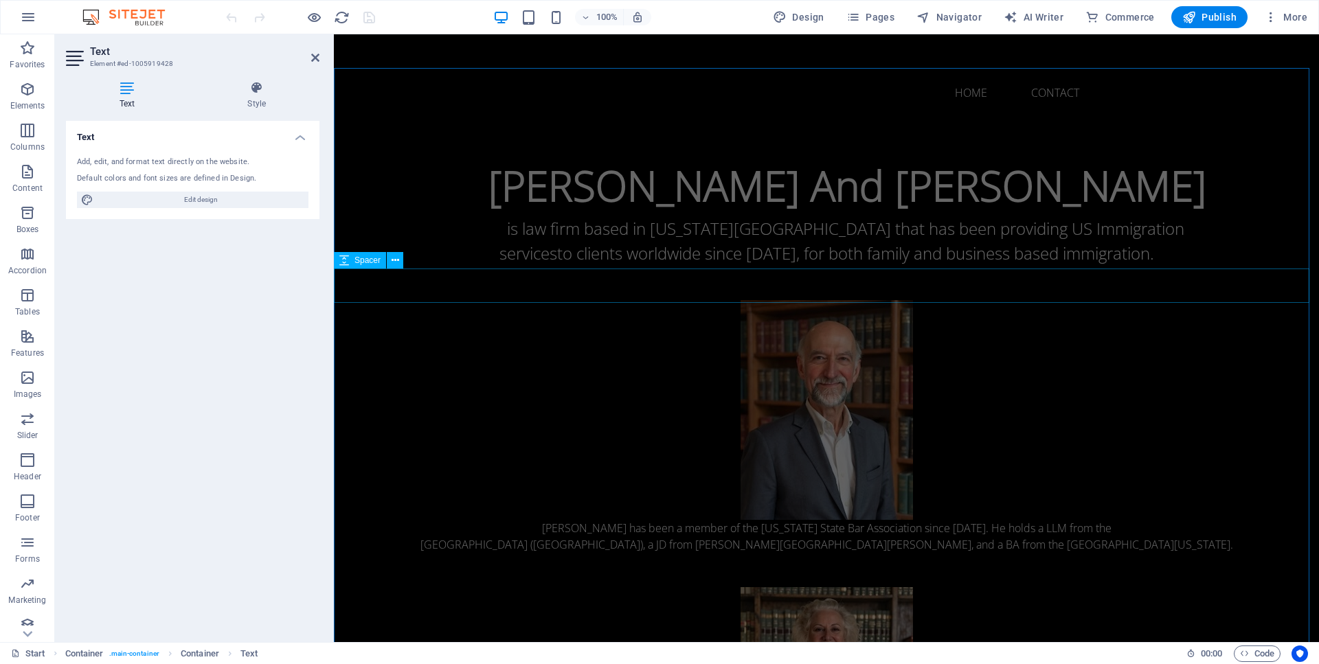
scroll to position [1, 0]
click at [918, 229] on div "is law firm based in Washington State that has been providing US Immigration se…" at bounding box center [826, 243] width 985 height 49
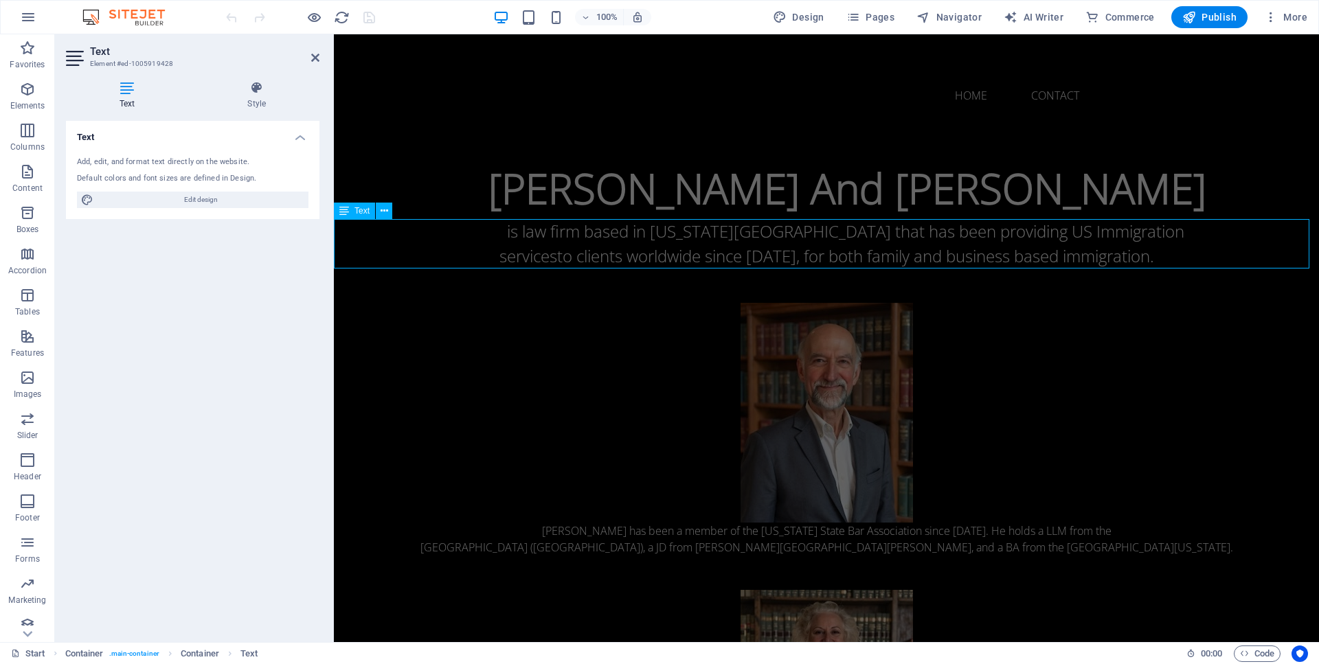
click at [918, 229] on div "is law firm based in Washington State that has been providing US Immigration se…" at bounding box center [826, 243] width 985 height 49
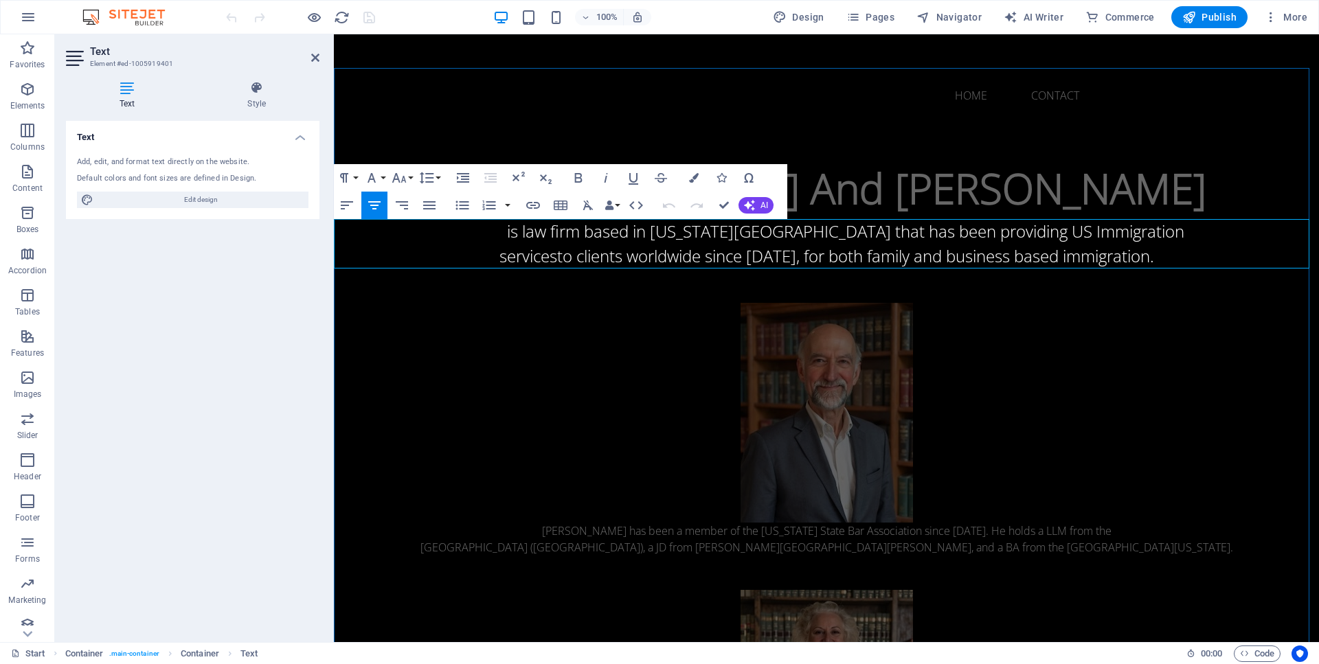
click at [815, 262] on span "to clients worldwide since 2001, for both family and business based immigration." at bounding box center [855, 256] width 597 height 23
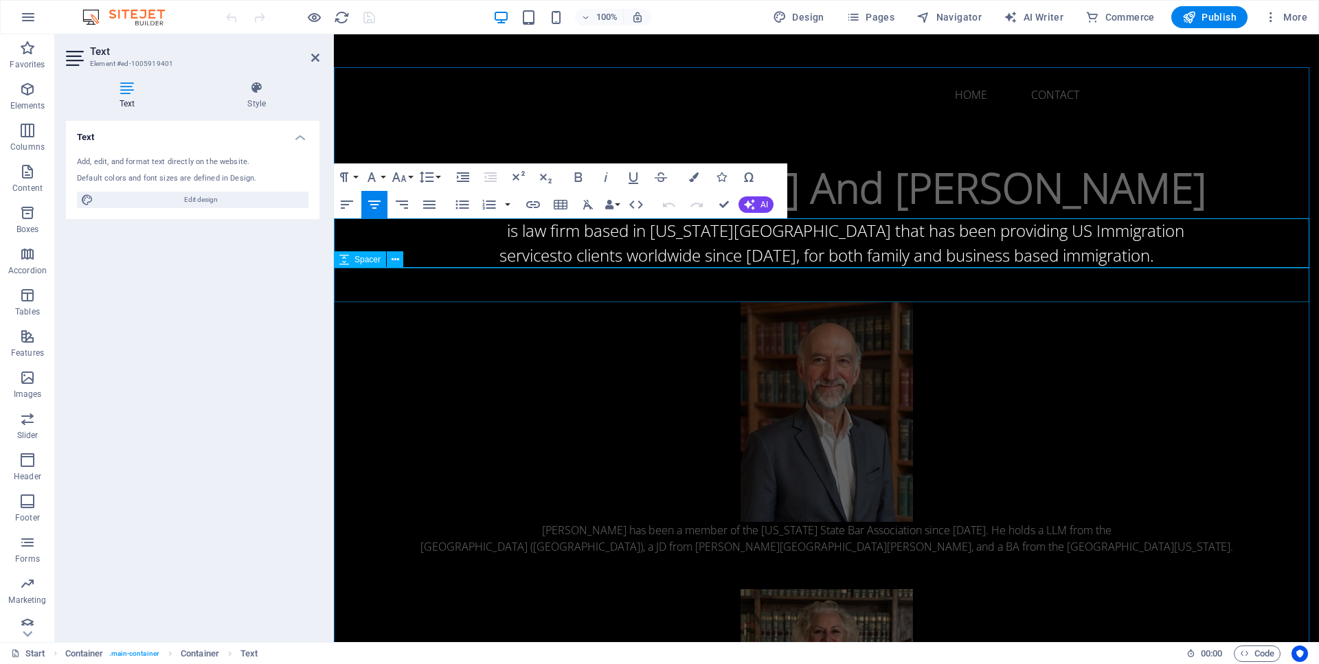
scroll to position [0, 0]
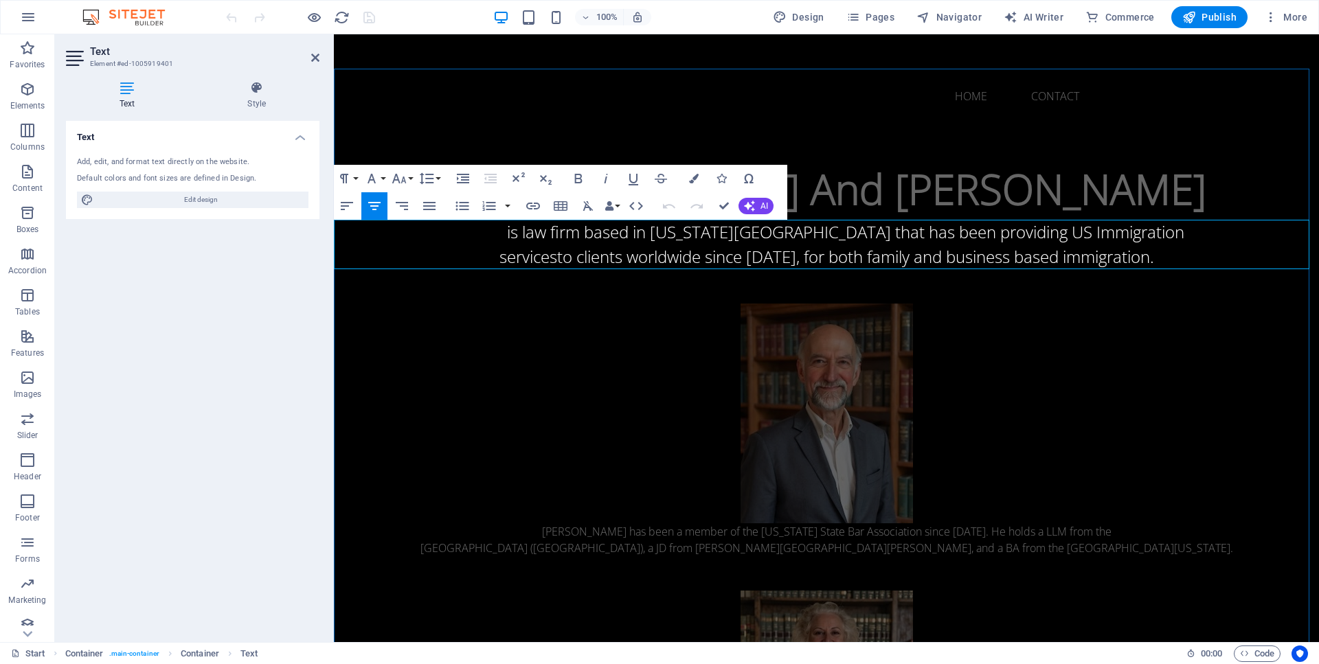
click at [557, 258] on span "to clients worldwide since 2001, for both family and business based immigration." at bounding box center [855, 256] width 597 height 23
drag, startPoint x: 609, startPoint y: 259, endPoint x: 840, endPoint y: 258, distance: 230.8
click at [840, 258] on span "to clients worldwide since 2001, for both family and business based immigration." at bounding box center [902, 256] width 597 height 23
click at [561, 258] on p "services for decades, for both family and business based immigration." at bounding box center [826, 257] width 985 height 25
click at [504, 253] on p "legal services for decades, for both family and business based immigration." at bounding box center [826, 257] width 985 height 25
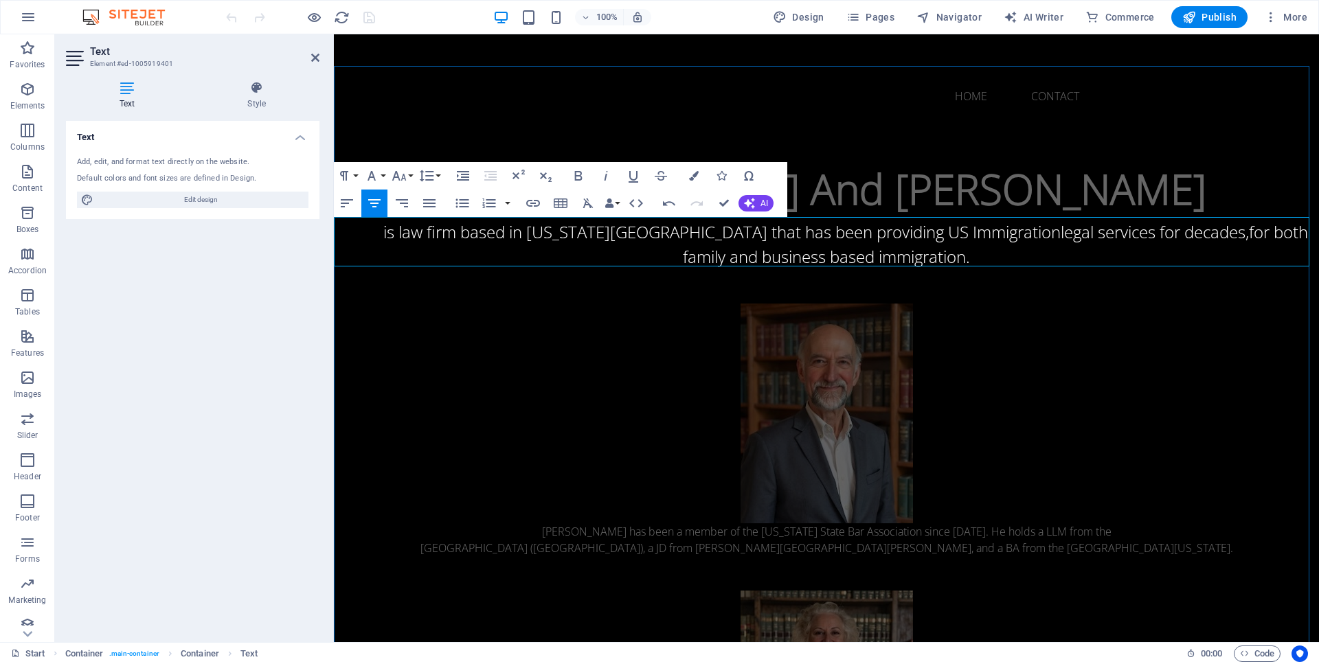
scroll to position [12, 0]
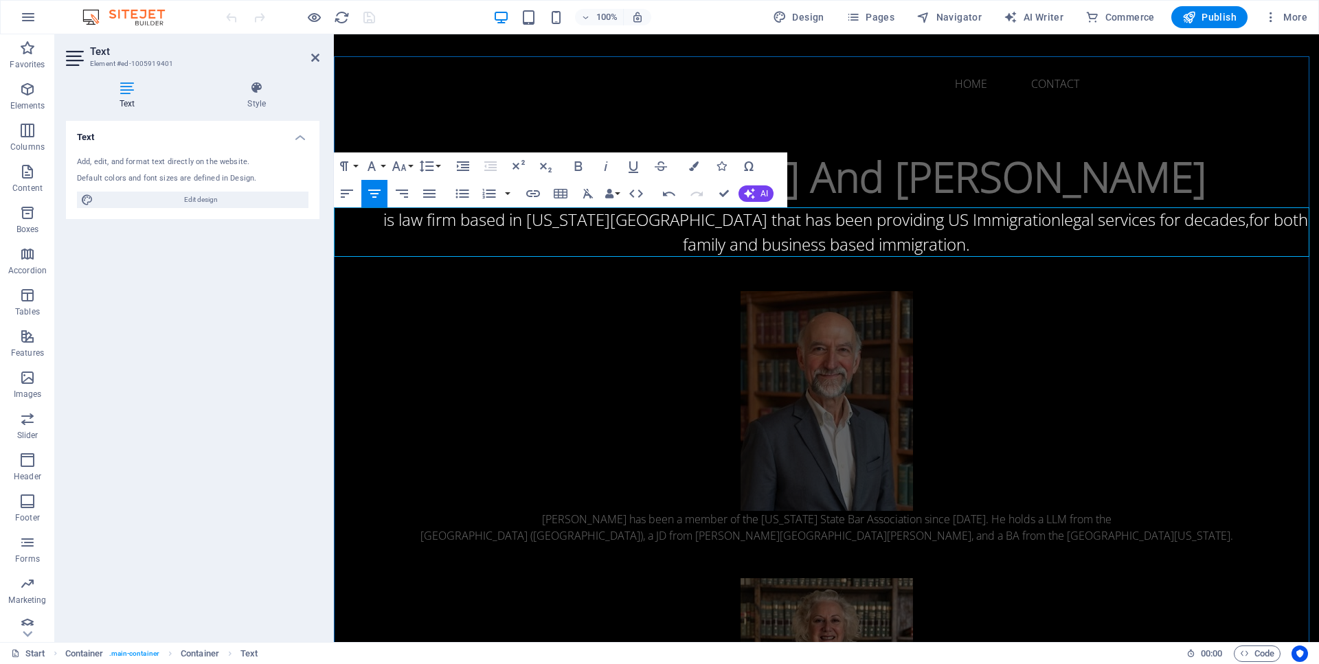
click at [1060, 220] on span "legal services for decades," at bounding box center [1154, 219] width 188 height 23
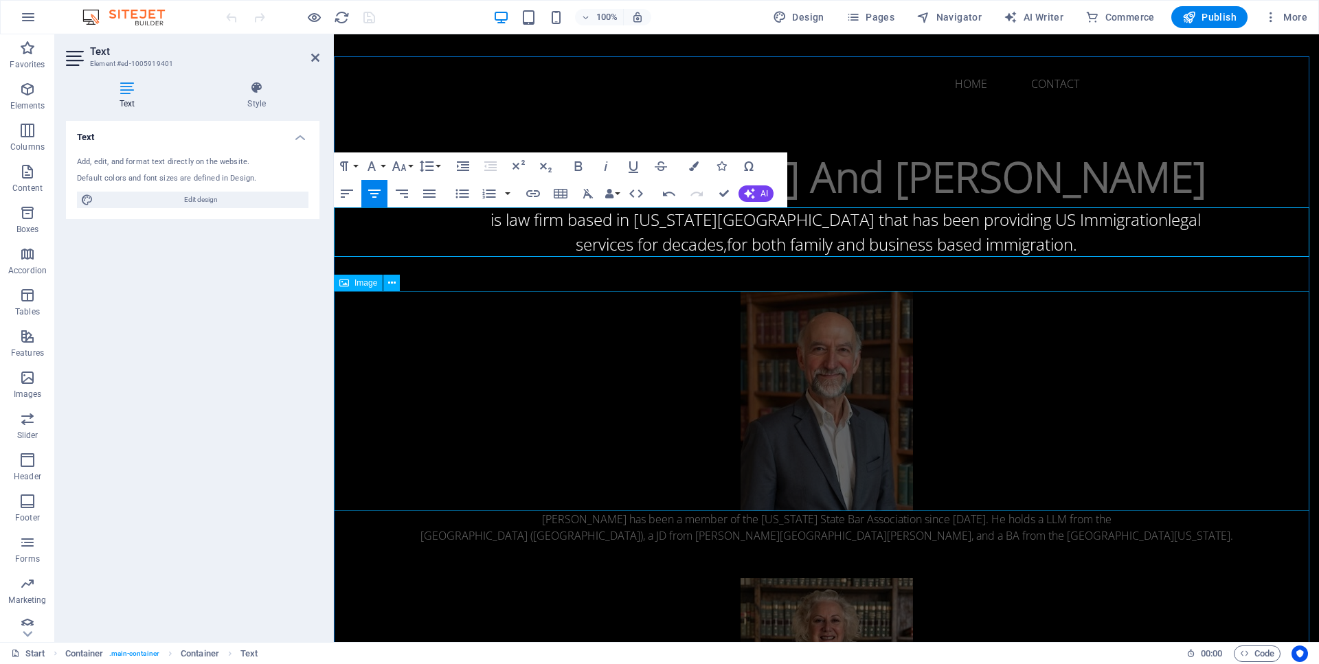
click at [1212, 341] on figure at bounding box center [826, 401] width 985 height 220
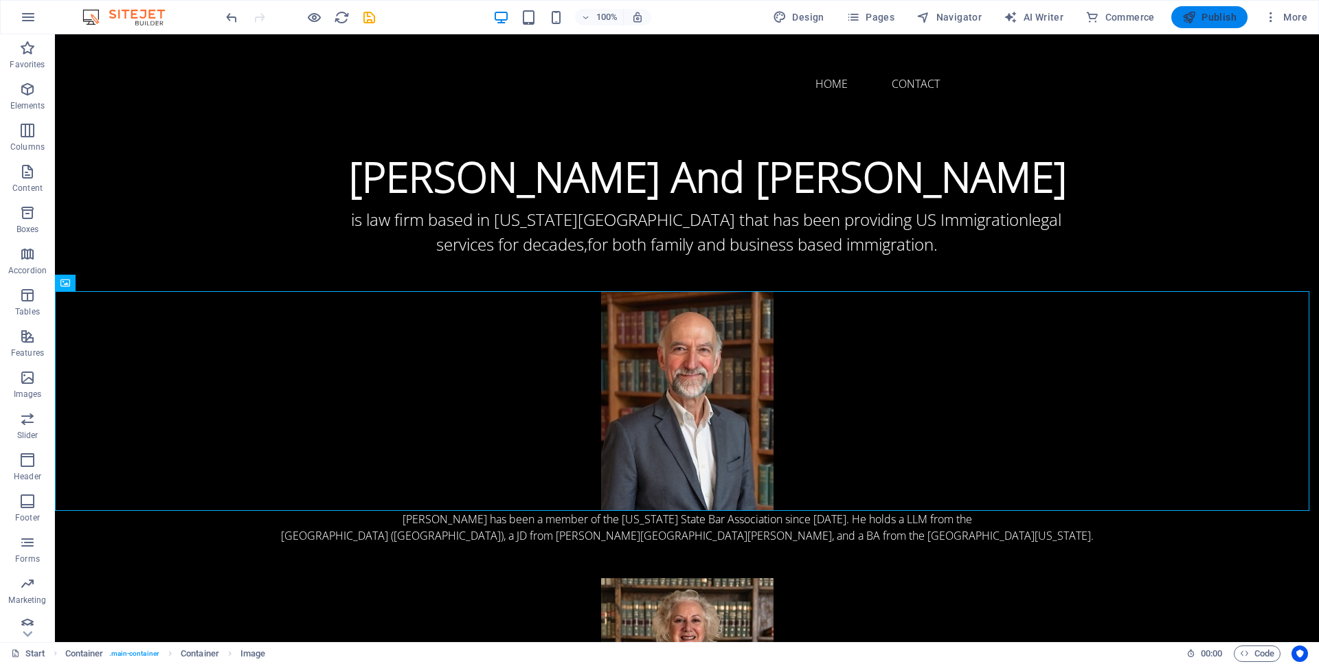
click at [1215, 18] on span "Publish" at bounding box center [1209, 17] width 54 height 14
checkbox input "false"
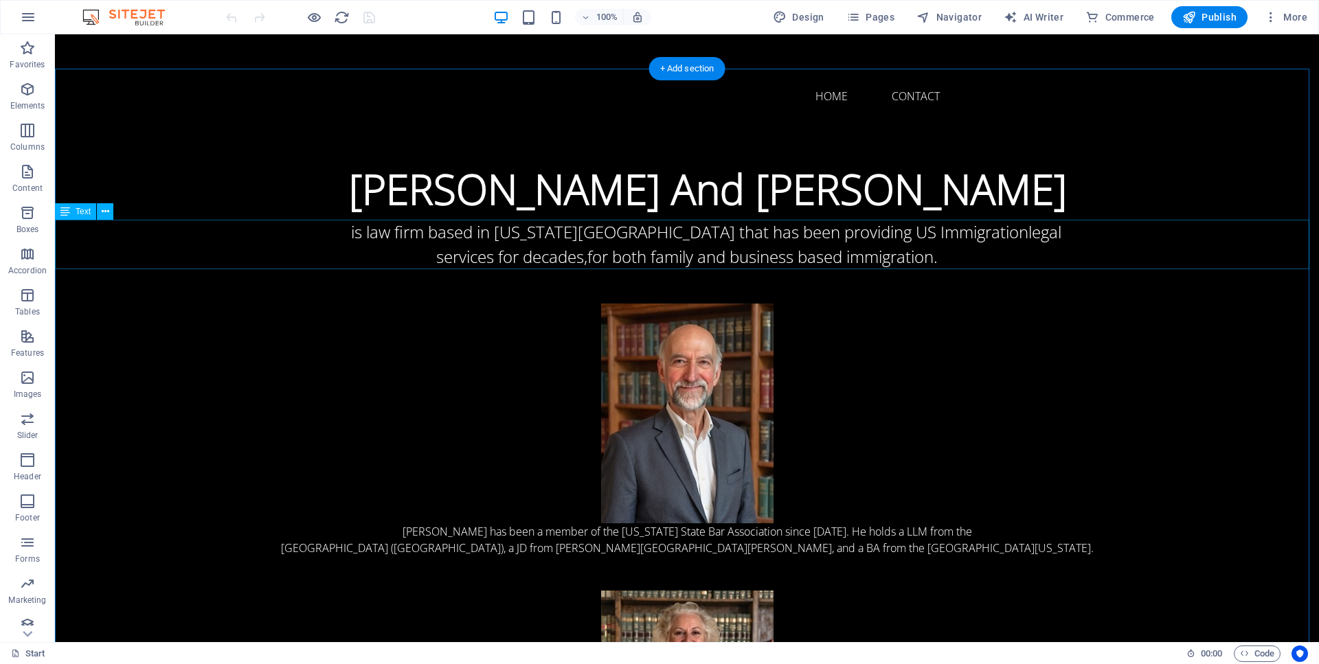
drag, startPoint x: 977, startPoint y: 231, endPoint x: 976, endPoint y: 245, distance: 13.8
click at [977, 231] on div "is law firm based in [US_STATE][GEOGRAPHIC_DATA] that has been providing US Imm…" at bounding box center [687, 244] width 1264 height 49
click at [977, 234] on div "is law firm based in [US_STATE][GEOGRAPHIC_DATA] that has been providing US Imm…" at bounding box center [687, 244] width 1264 height 49
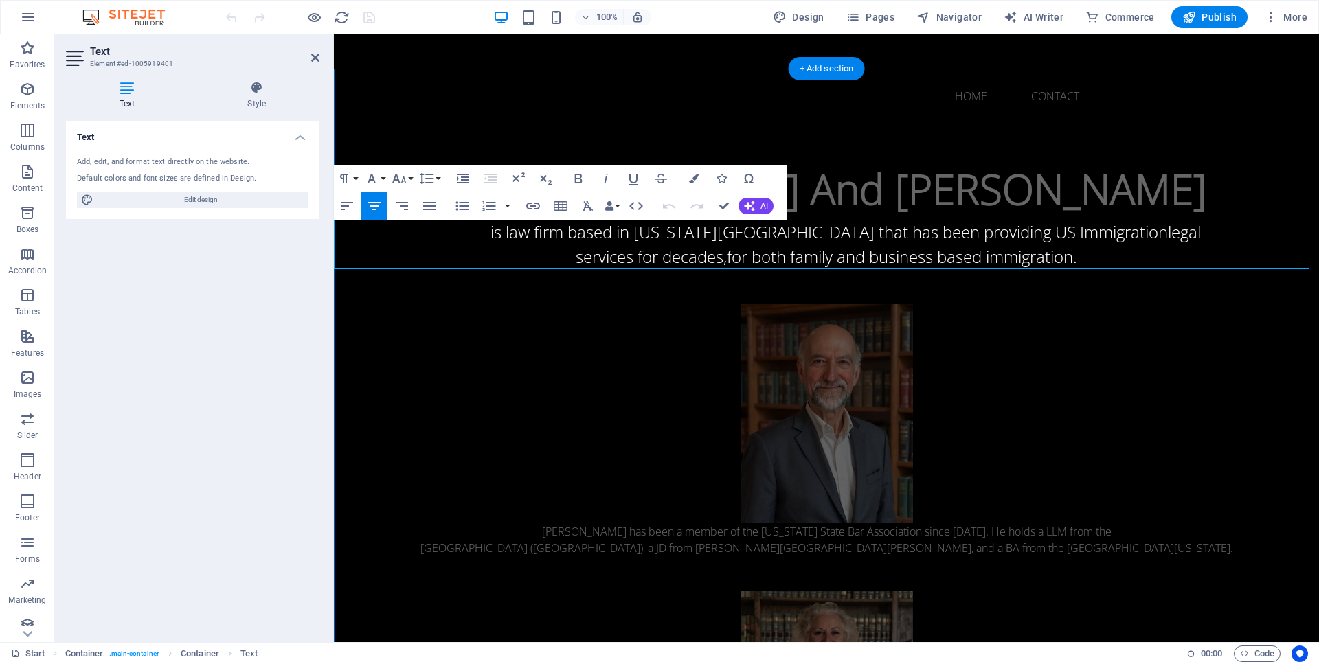
click at [977, 234] on span "is law firm based in [US_STATE][GEOGRAPHIC_DATA] that has been providing US Imm…" at bounding box center [828, 231] width 677 height 23
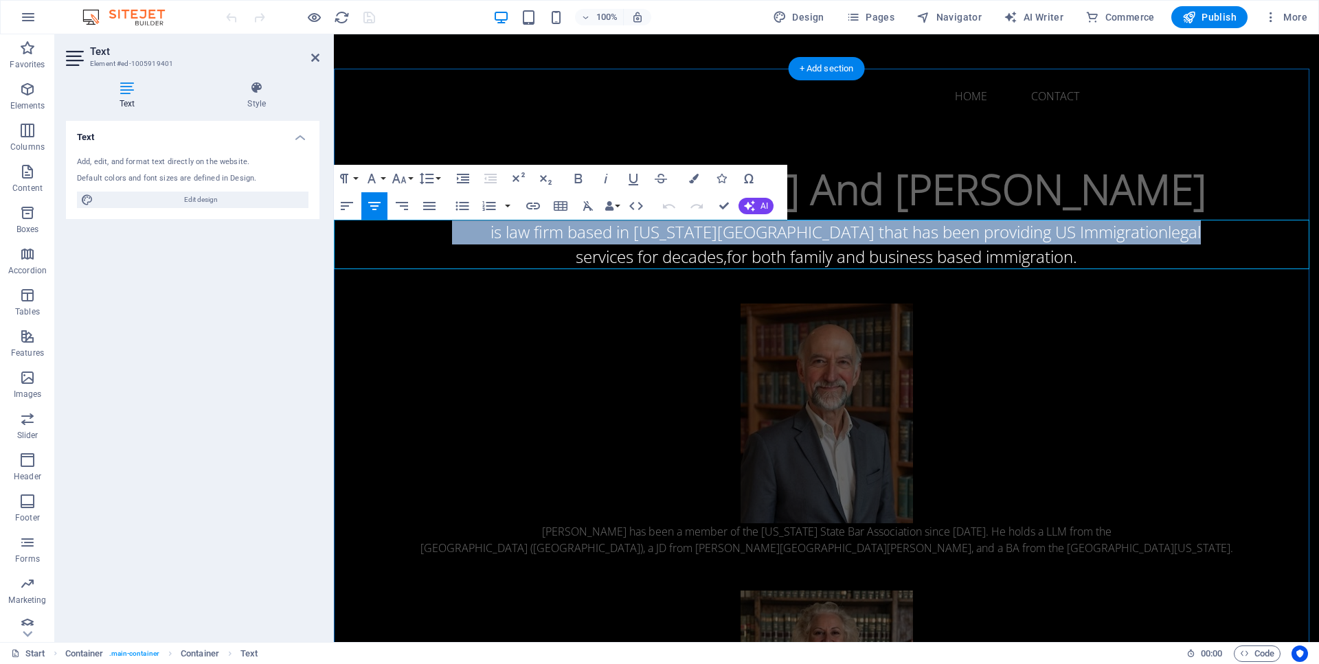
click at [1168, 233] on span "legal" at bounding box center [1184, 231] width 33 height 23
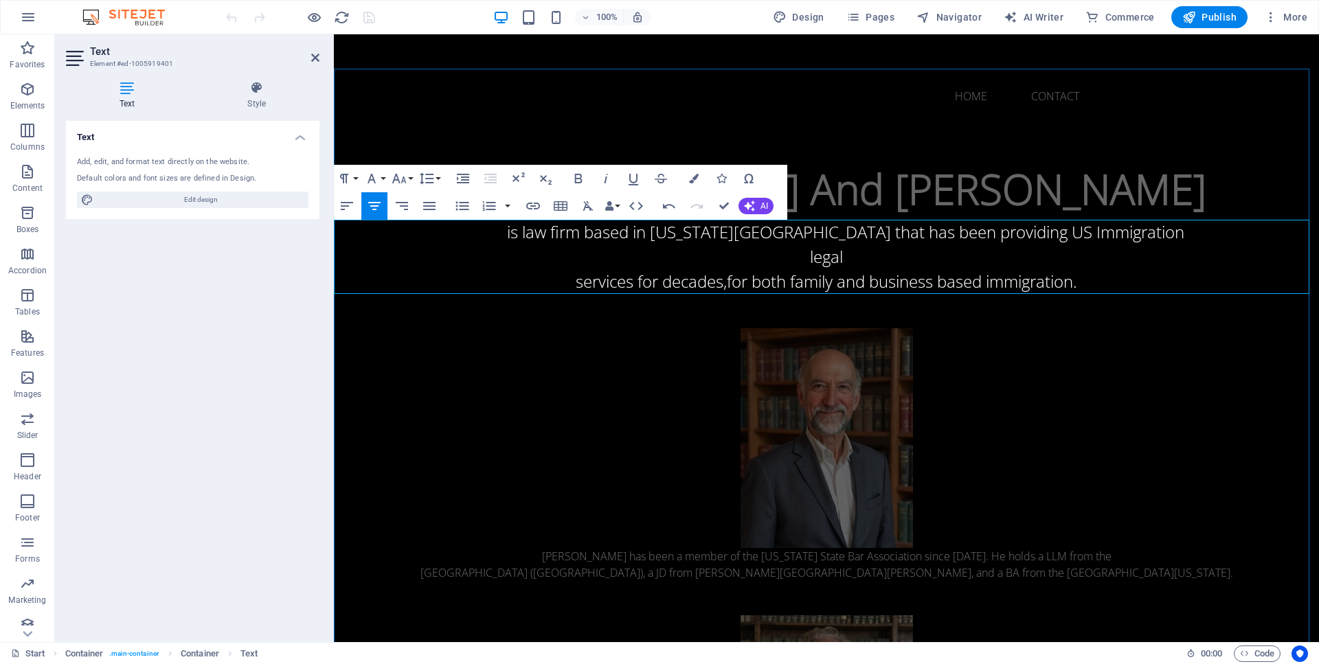
click at [563, 284] on p "services for decades, for both family and business based immigration." at bounding box center [826, 281] width 985 height 25
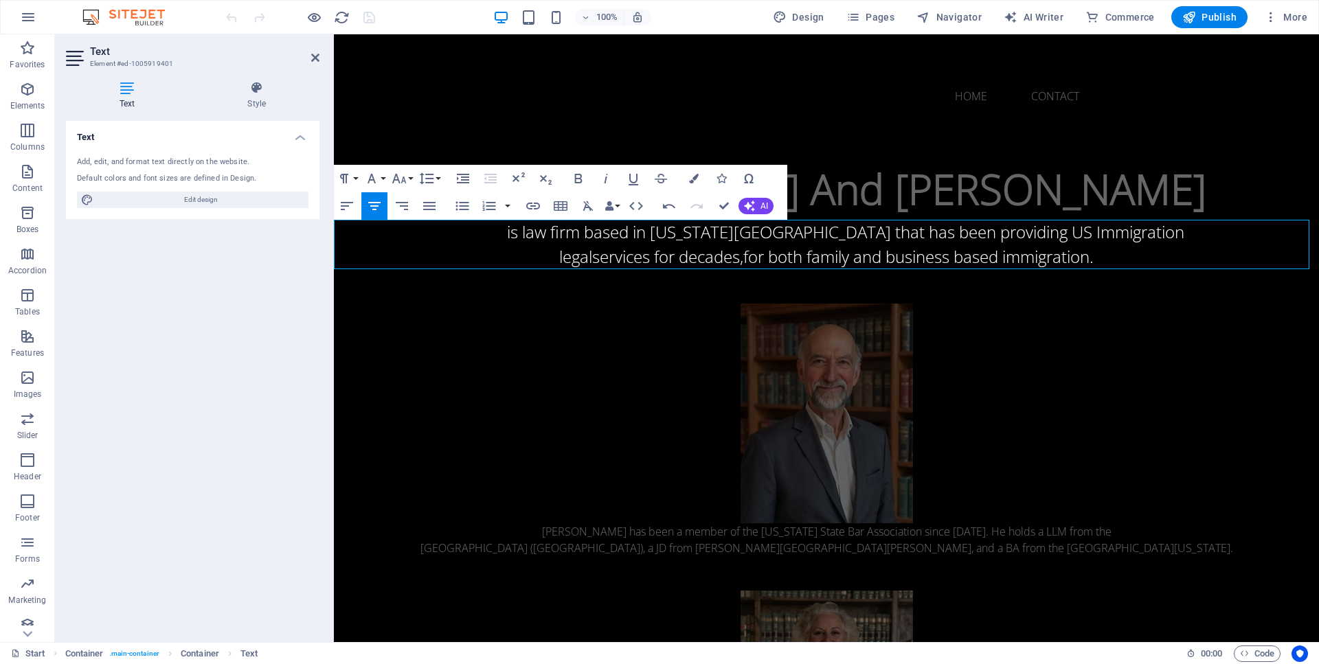
click at [291, 16] on div at bounding box center [286, 17] width 16 height 16
click at [343, 16] on icon "reload" at bounding box center [342, 18] width 16 height 16
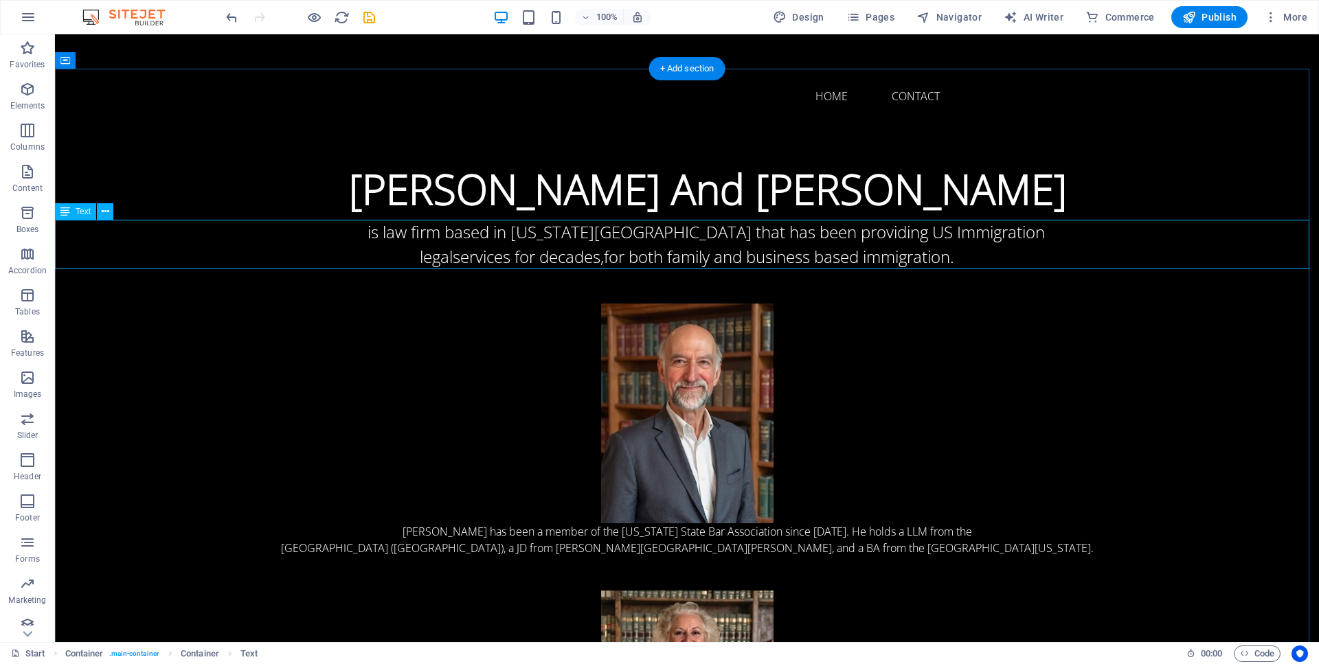
click at [403, 256] on div "is law firm based in [US_STATE][GEOGRAPHIC_DATA] that has been providing US Imm…" at bounding box center [687, 244] width 1264 height 49
click at [406, 256] on div "is law firm based in [US_STATE][GEOGRAPHIC_DATA] that has been providing US Imm…" at bounding box center [687, 244] width 1264 height 49
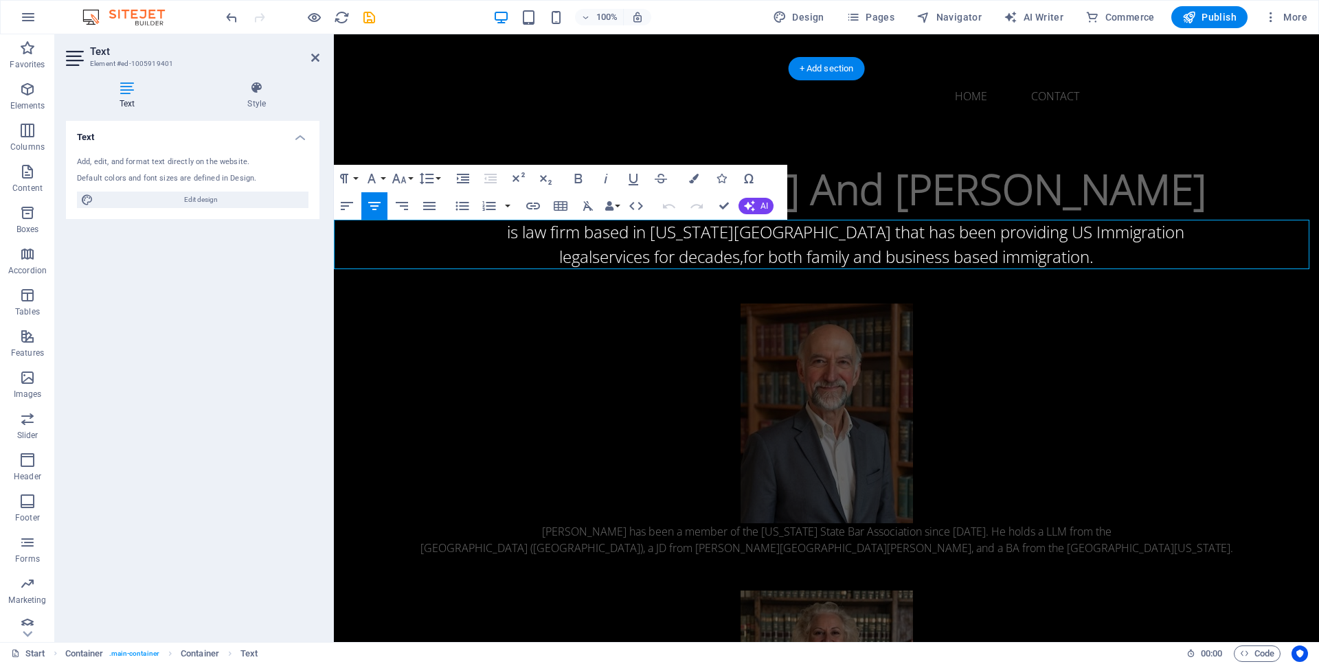
click at [406, 256] on p "legal services for decades, for both family and business based immigration." at bounding box center [826, 257] width 985 height 25
click at [559, 258] on span "legal" at bounding box center [575, 256] width 33 height 23
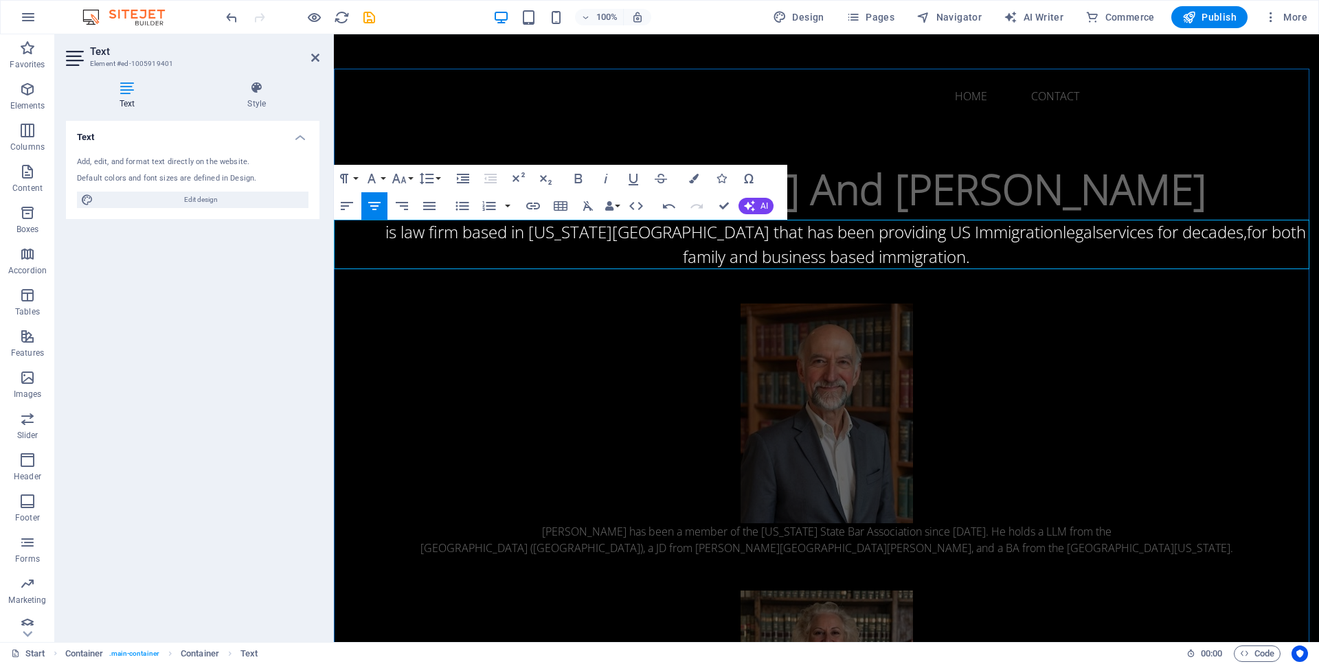
click at [1096, 236] on span "services for decades," at bounding box center [1171, 231] width 151 height 23
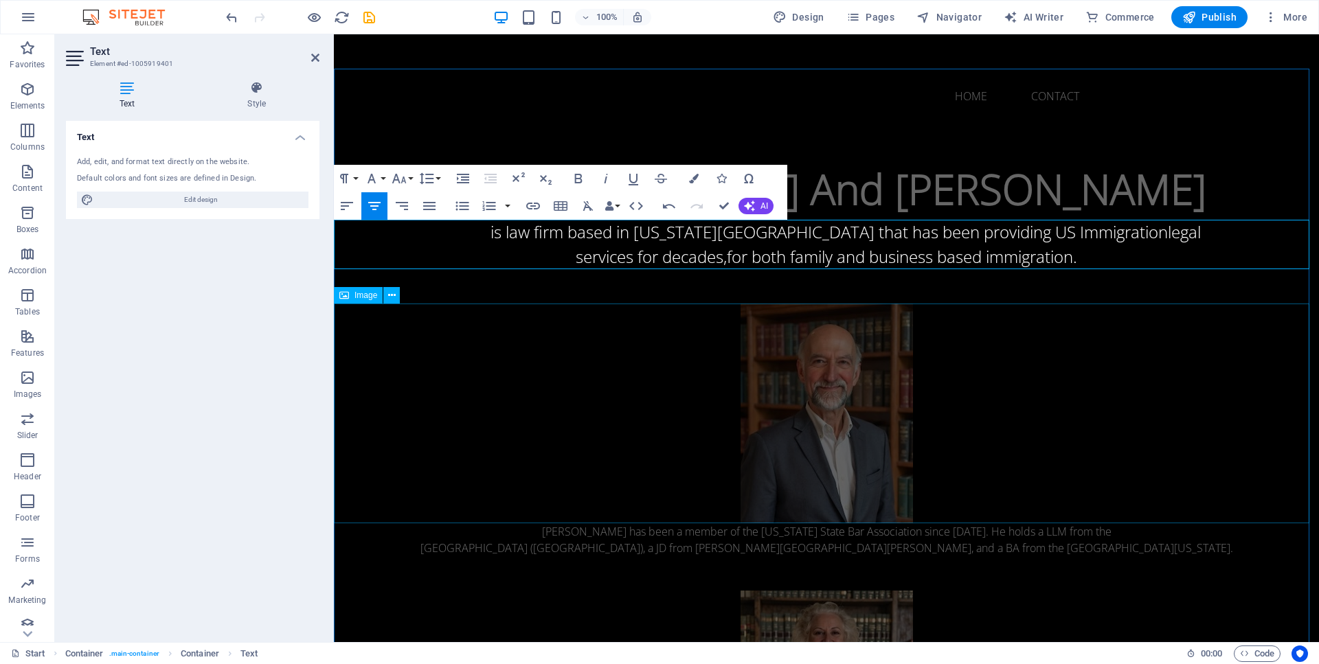
click at [440, 427] on figure at bounding box center [826, 414] width 985 height 220
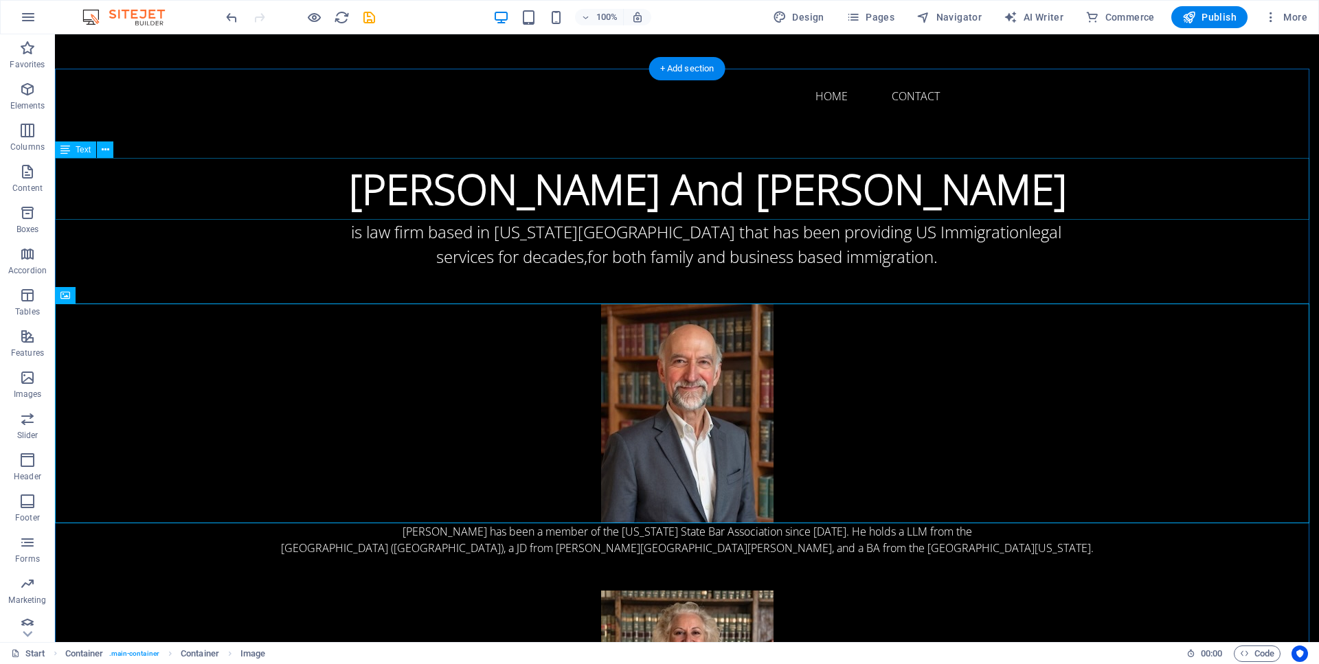
drag, startPoint x: 232, startPoint y: 218, endPoint x: 245, endPoint y: 223, distance: 13.0
click at [232, 218] on div "[PERSON_NAME] And [PERSON_NAME]" at bounding box center [687, 189] width 1264 height 62
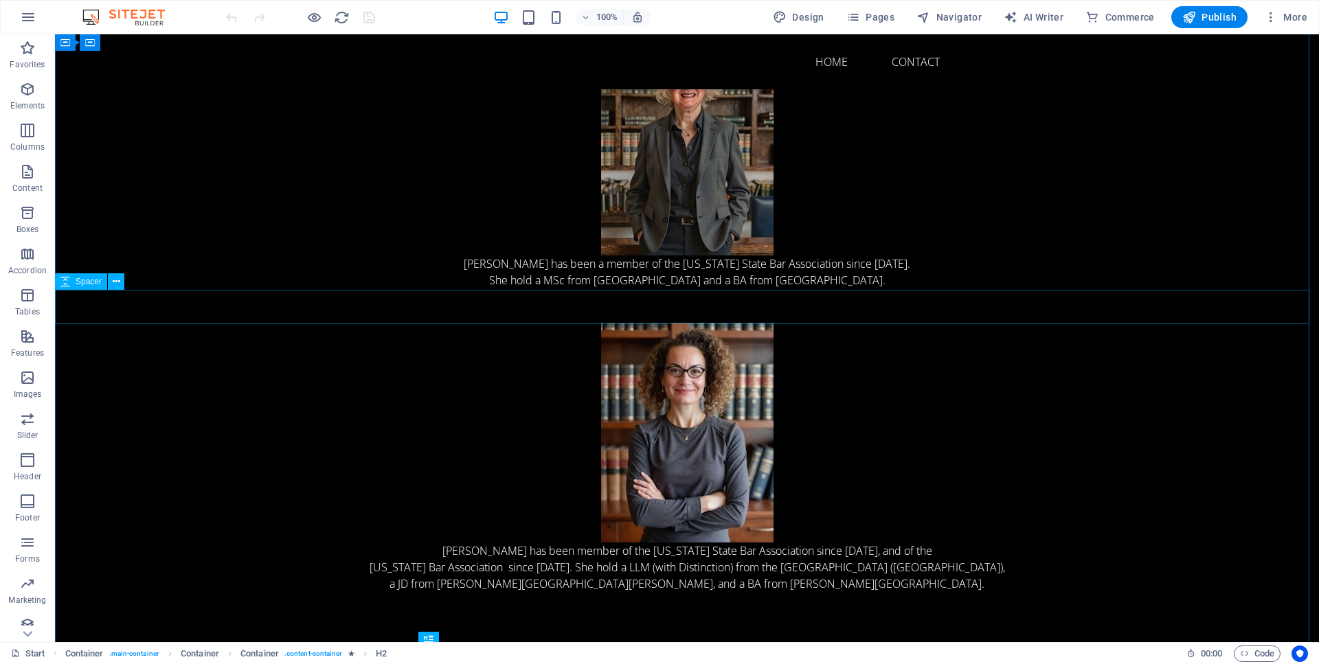
scroll to position [554, 0]
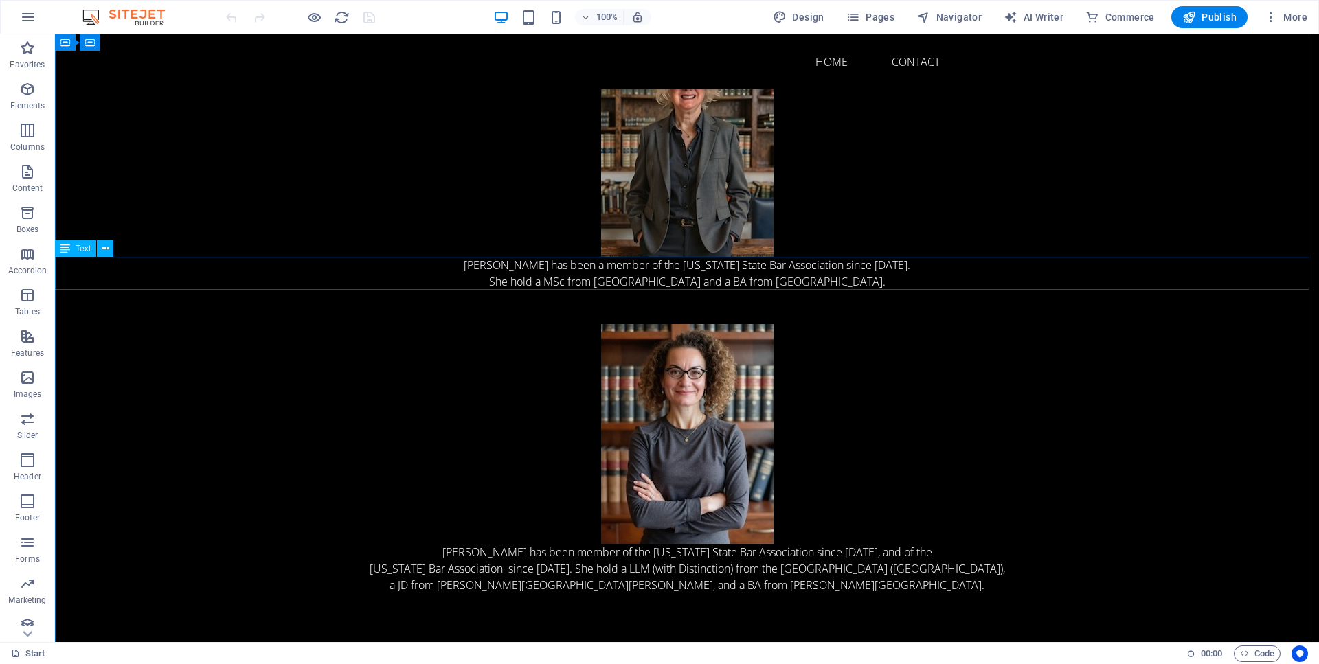
click at [525, 265] on div "Meg Johnson has been a member of the Washington State Bar Association since 199…" at bounding box center [687, 273] width 1264 height 33
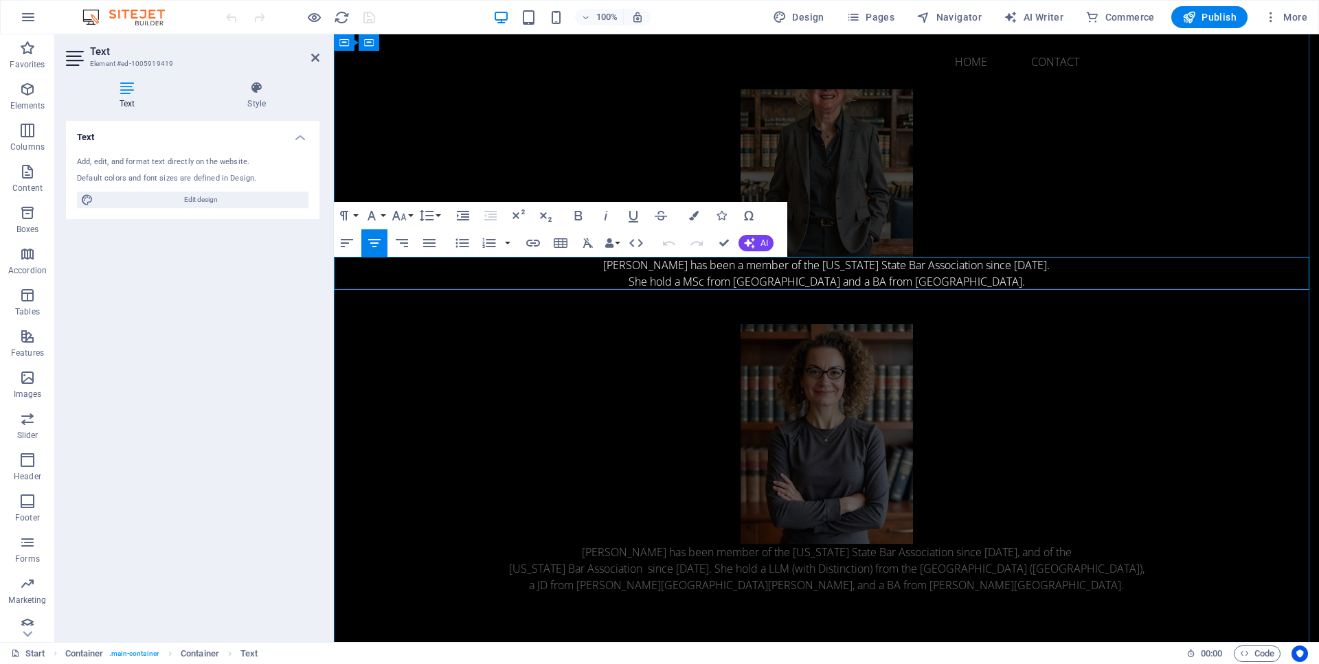
click at [657, 265] on p "[PERSON_NAME] has been a member of the [US_STATE] State Bar Association since […" at bounding box center [826, 265] width 985 height 16
click at [1212, 17] on span "Publish" at bounding box center [1209, 17] width 54 height 14
checkbox input "false"
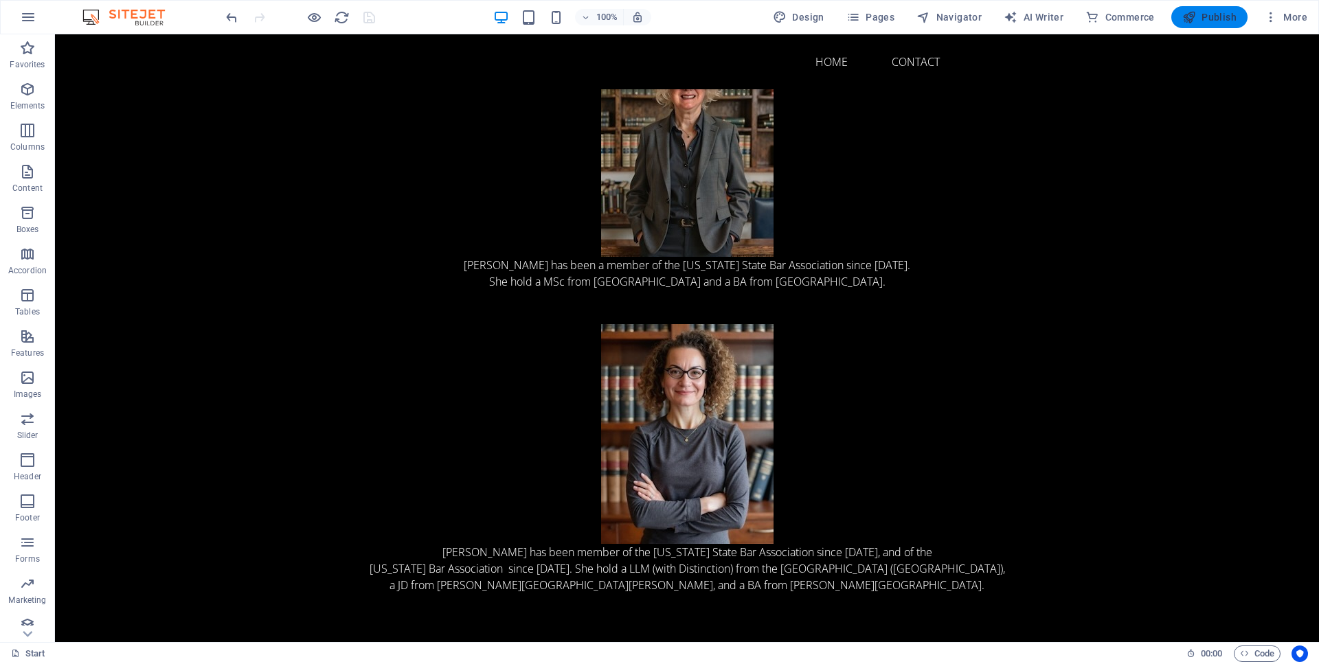
click at [1212, 17] on span "Publish" at bounding box center [1209, 17] width 54 height 14
